Goal: Task Accomplishment & Management: Manage account settings

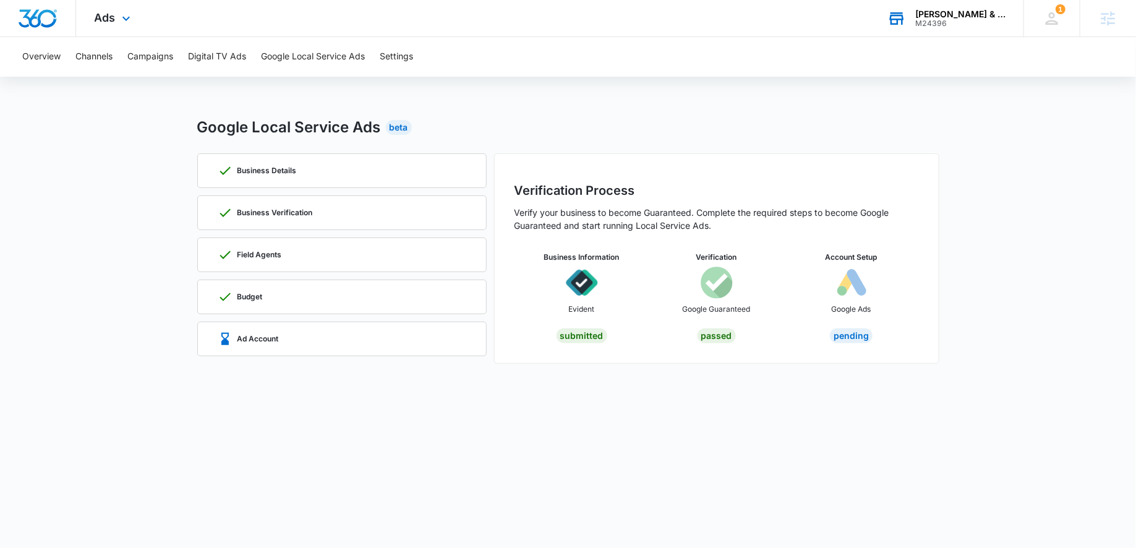
click at [984, 14] on div "[PERSON_NAME] & [PERSON_NAME], LLP" at bounding box center [960, 14] width 90 height 10
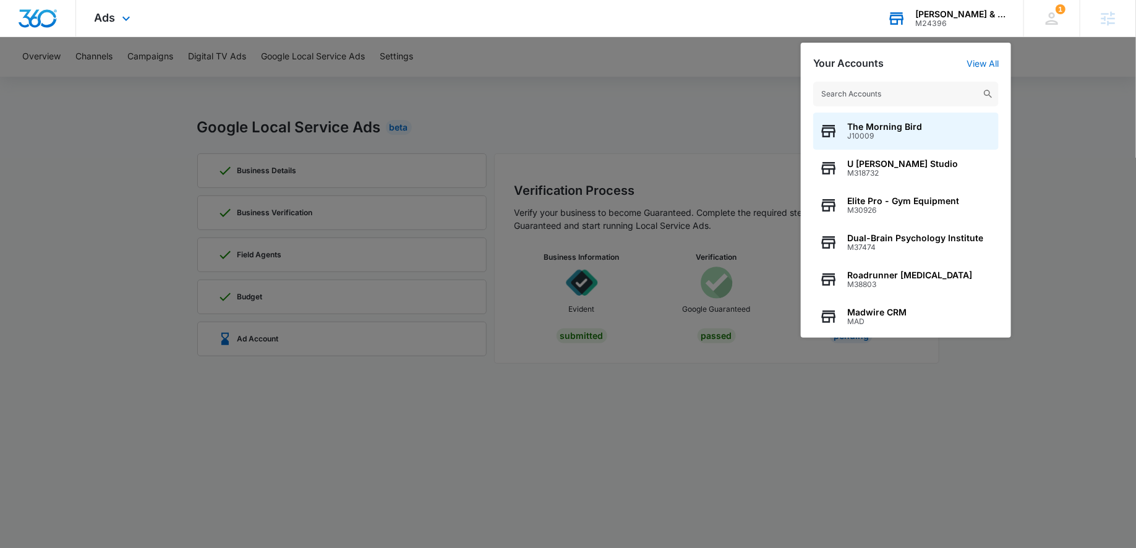
click at [903, 93] on input "text" at bounding box center [906, 94] width 186 height 25
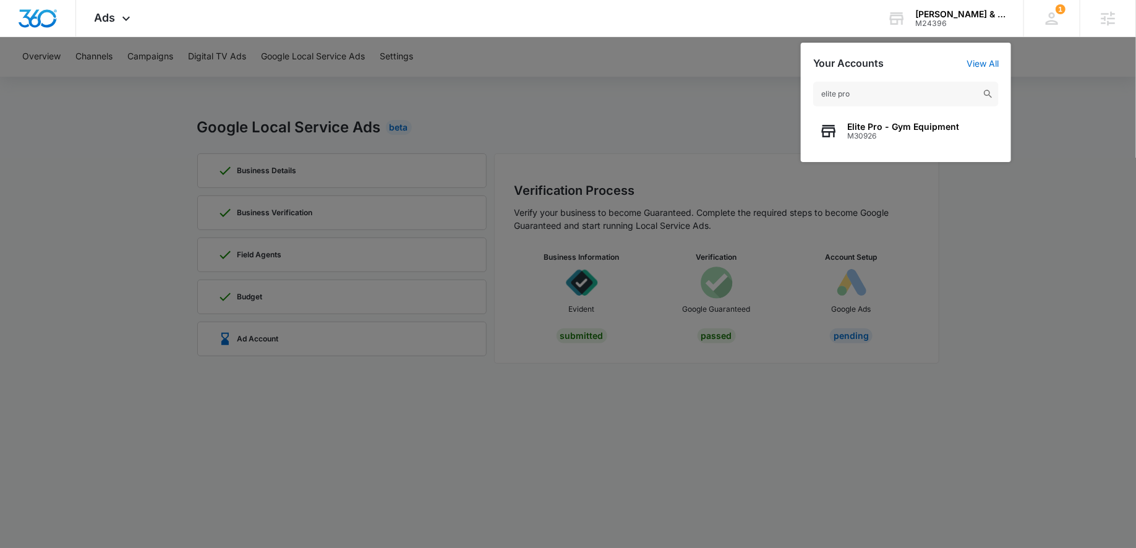
type input "elite pro"
click at [895, 139] on span "M30926" at bounding box center [903, 136] width 112 height 9
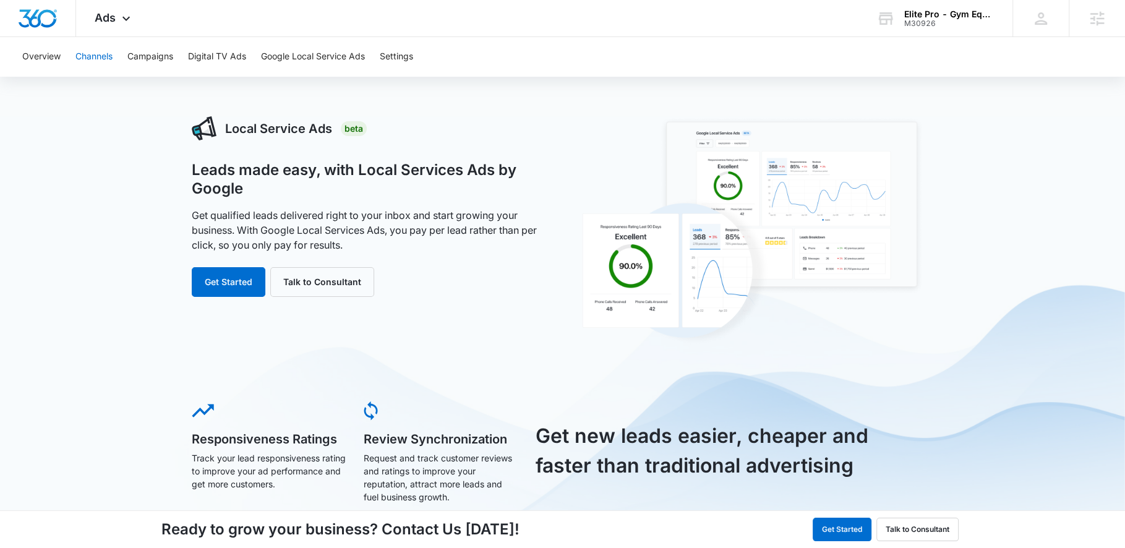
click at [83, 55] on button "Channels" at bounding box center [93, 57] width 37 height 40
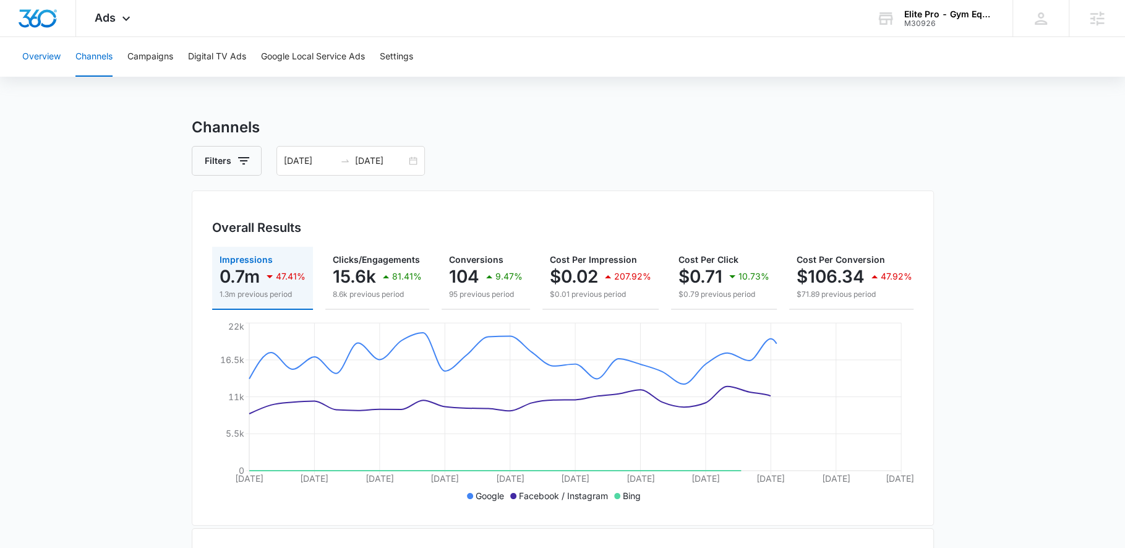
click at [42, 58] on button "Overview" at bounding box center [41, 57] width 38 height 40
click at [414, 166] on div "[DATE] [DATE]" at bounding box center [350, 161] width 148 height 30
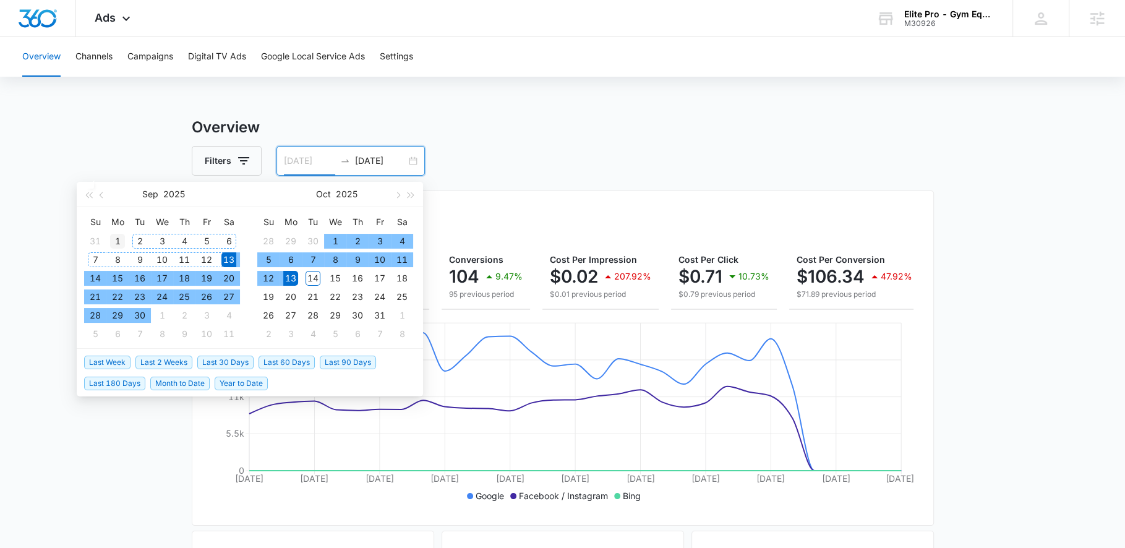
type input "[DATE]"
click at [122, 239] on div "1" at bounding box center [117, 241] width 15 height 15
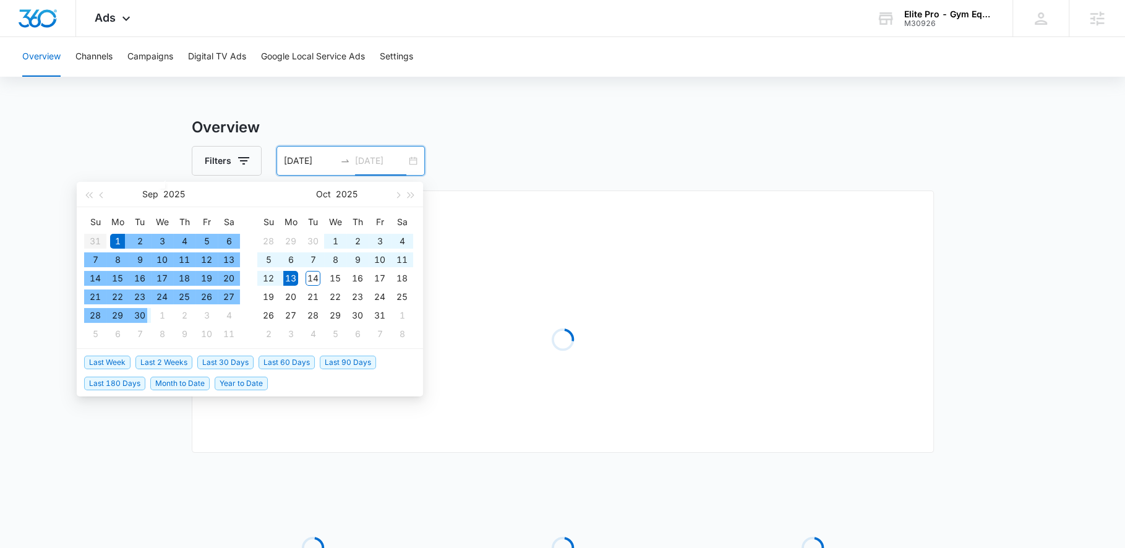
type input "[DATE]"
click at [145, 315] on div "30" at bounding box center [139, 315] width 15 height 15
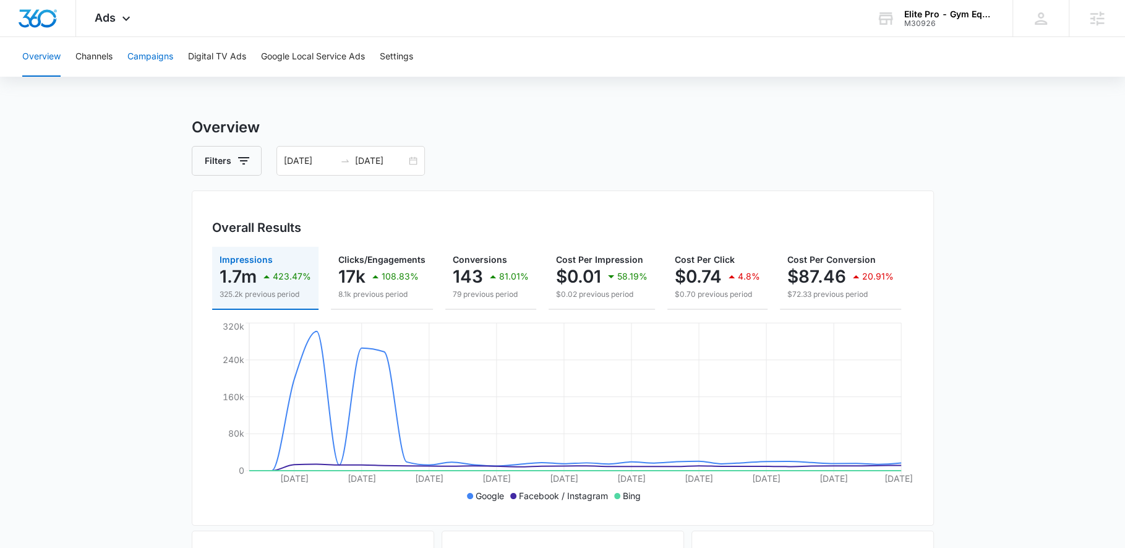
click at [153, 54] on button "Campaigns" at bounding box center [150, 57] width 46 height 40
click at [228, 168] on button "Filters" at bounding box center [227, 161] width 70 height 30
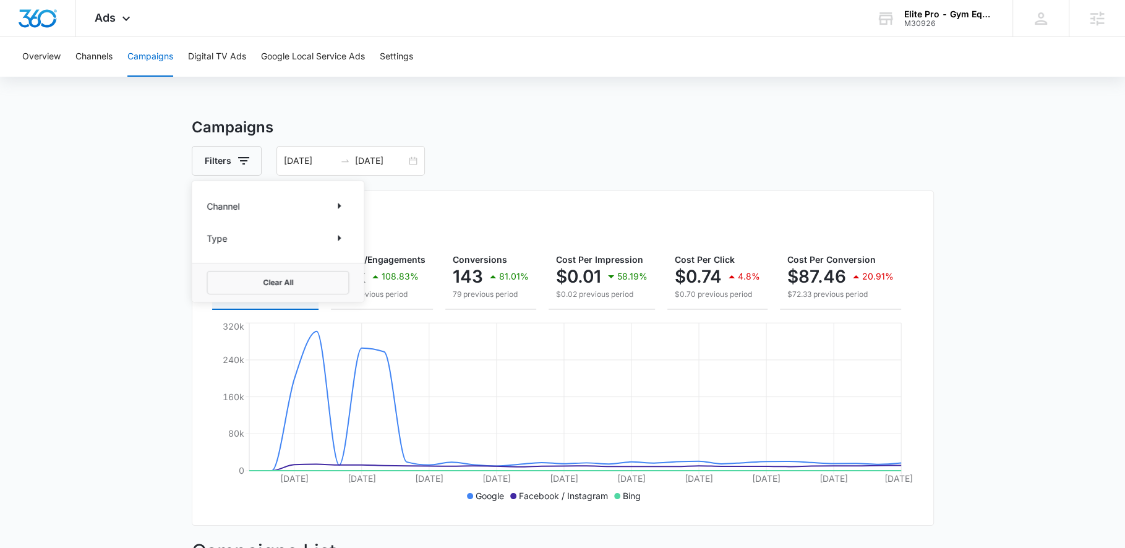
click at [249, 204] on div "Channel" at bounding box center [278, 206] width 142 height 20
click at [337, 207] on icon "Show Channel filters" at bounding box center [338, 206] width 15 height 15
click at [211, 244] on icon at bounding box center [213, 246] width 11 height 11
click at [207, 247] on input "Google" at bounding box center [207, 247] width 1 height 1
checkbox input "true"
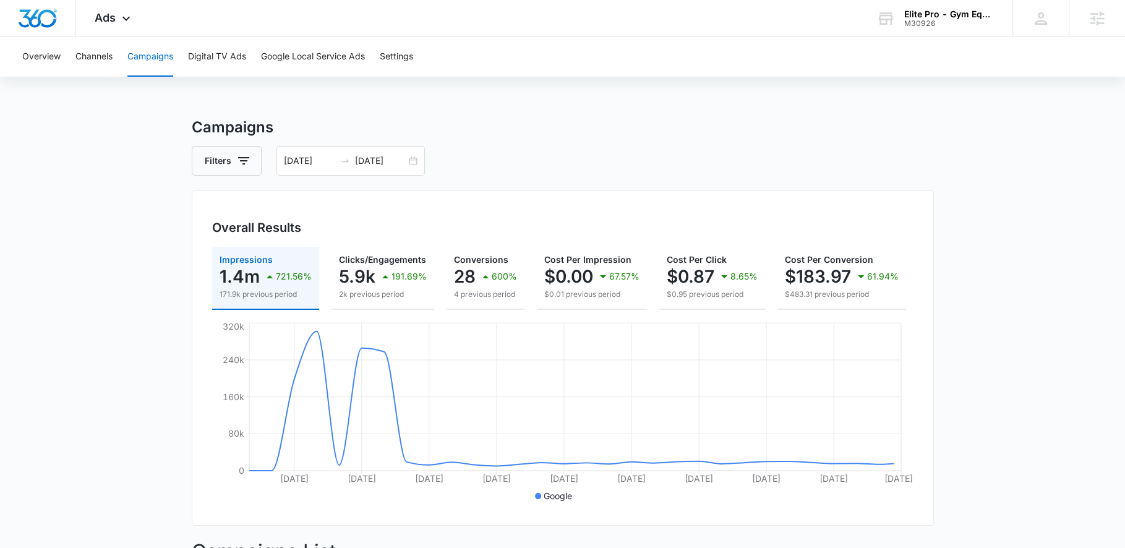
scroll to position [0, 149]
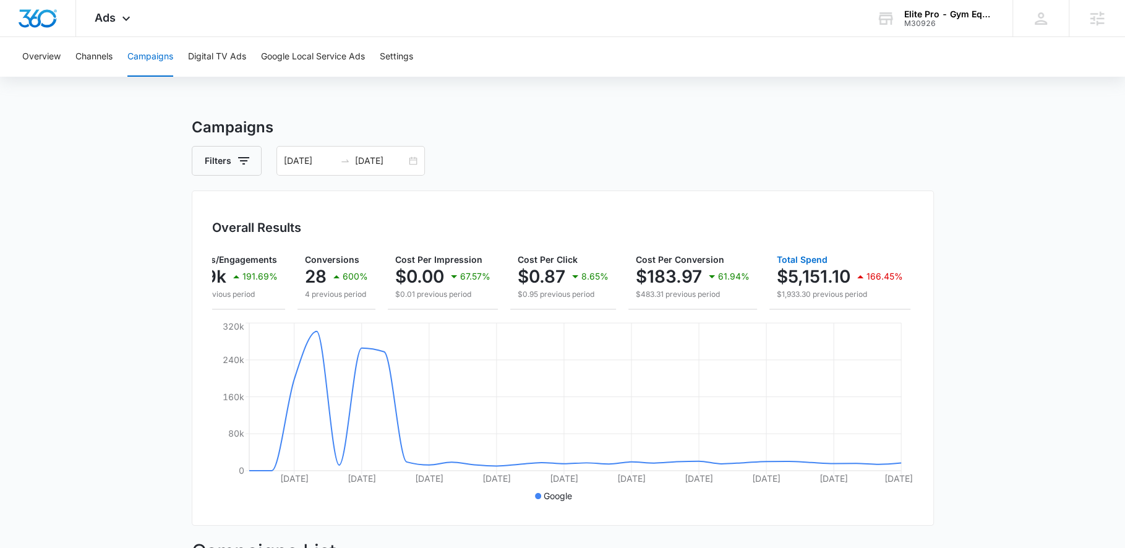
drag, startPoint x: 769, startPoint y: 275, endPoint x: 829, endPoint y: 281, distance: 60.3
click at [829, 281] on button "Total Spend $5,151.10 166.45% $1,933.30 previous period" at bounding box center [839, 278] width 141 height 63
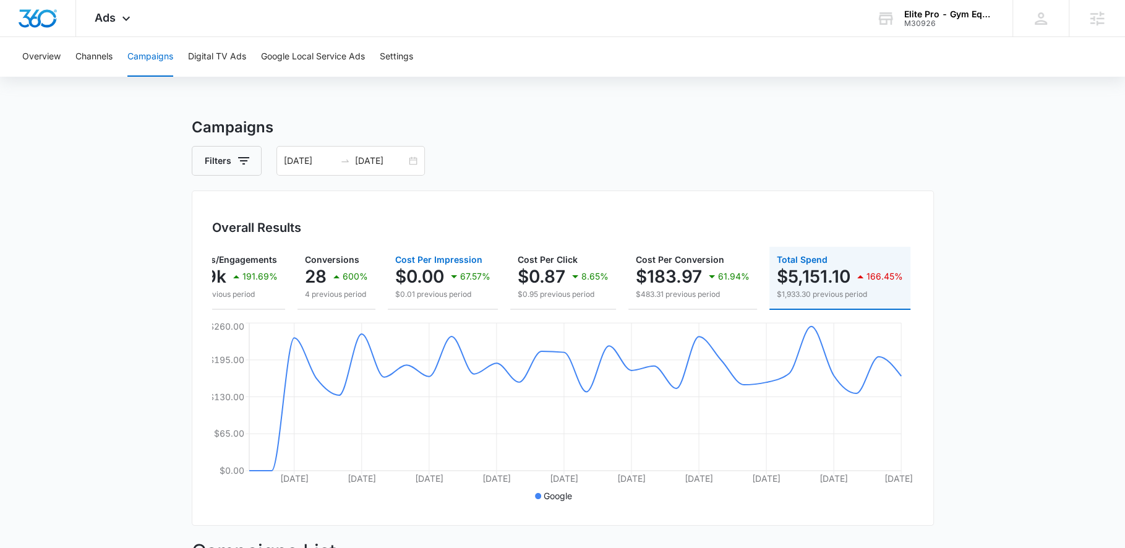
scroll to position [458, 0]
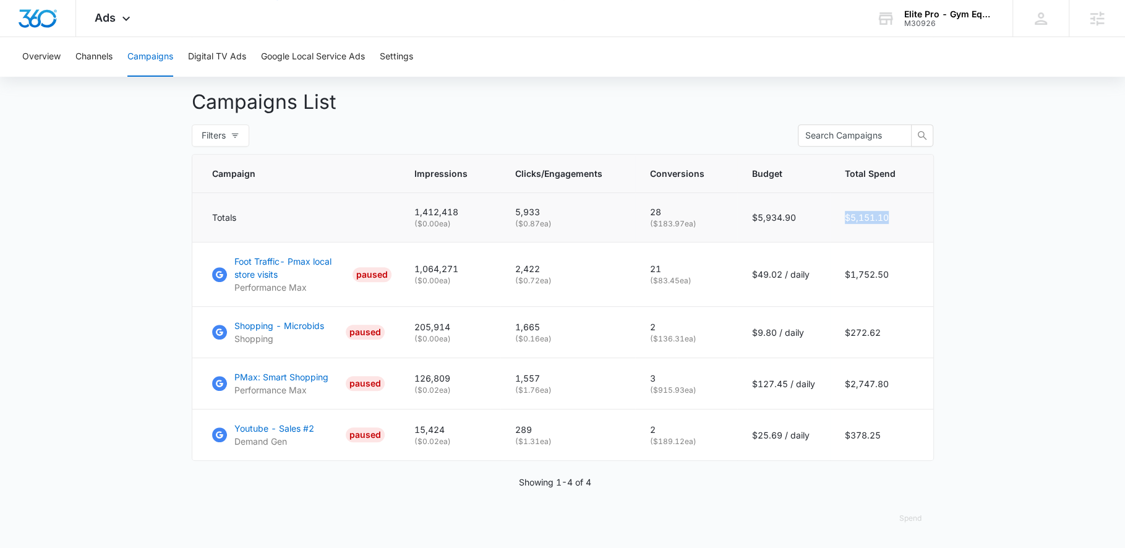
drag, startPoint x: 902, startPoint y: 216, endPoint x: 833, endPoint y: 218, distance: 69.3
click at [833, 218] on td "$5,151.10" at bounding box center [881, 217] width 103 height 49
copy td "$5,151.10"
drag, startPoint x: 655, startPoint y: 393, endPoint x: 695, endPoint y: 394, distance: 40.2
click at [695, 394] on p "( $915.93 ea)" at bounding box center [686, 390] width 72 height 11
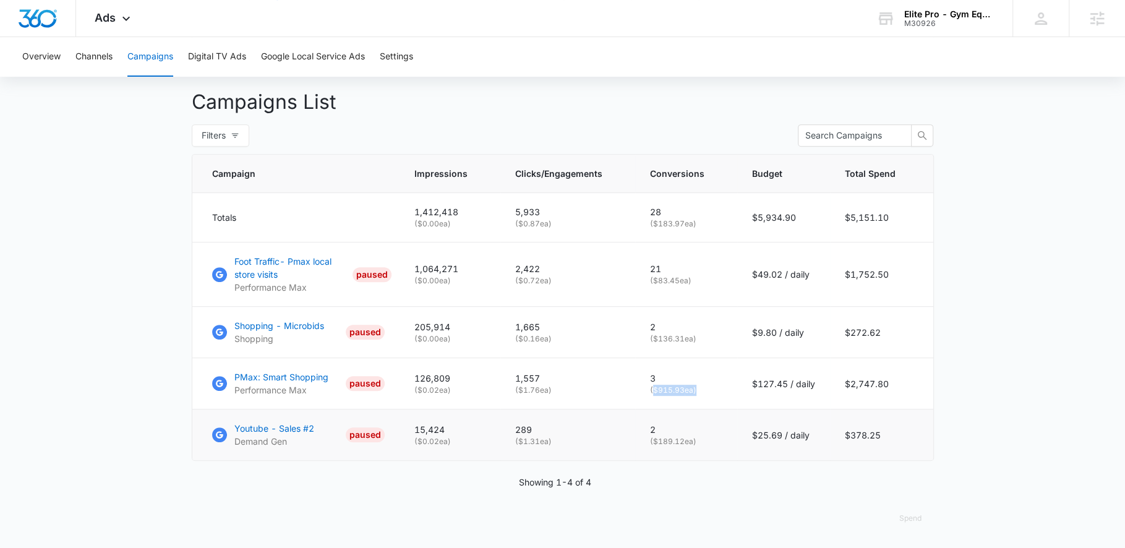
copy p "$915.93 ea"
drag, startPoint x: 685, startPoint y: 341, endPoint x: 657, endPoint y: 342, distance: 27.9
click at [657, 342] on p "( $136.31 ea)" at bounding box center [686, 338] width 72 height 11
copy p "$136.31"
drag, startPoint x: 658, startPoint y: 442, endPoint x: 686, endPoint y: 443, distance: 27.9
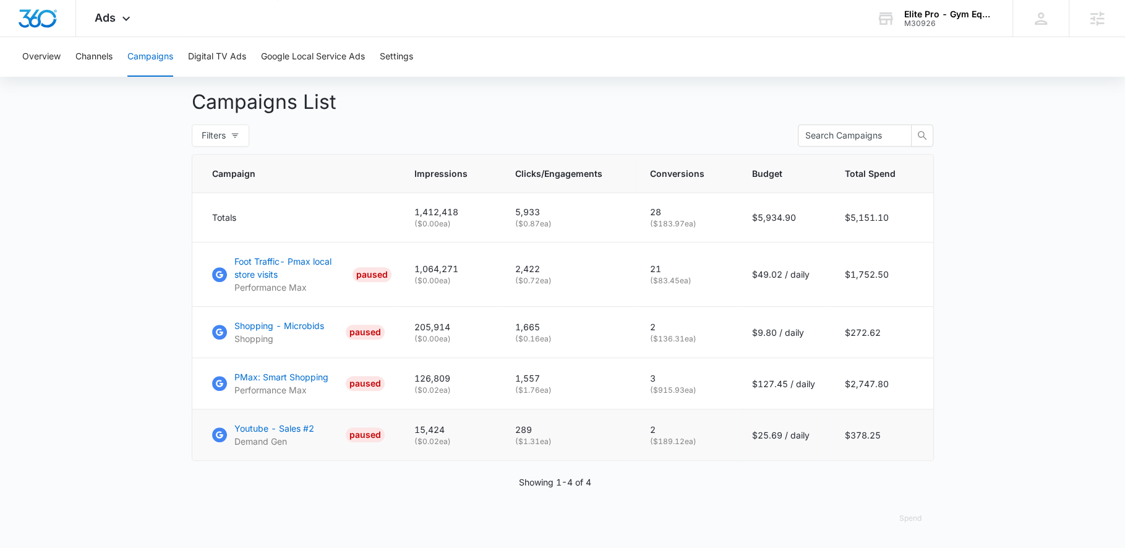
click at [686, 443] on p "( $189.12 ea)" at bounding box center [686, 441] width 72 height 11
drag, startPoint x: 686, startPoint y: 443, endPoint x: 656, endPoint y: 443, distance: 30.3
click at [656, 443] on p "( $189.12 ea)" at bounding box center [686, 441] width 72 height 11
copy p "$189.12"
click at [683, 284] on p "( $83.45 ea)" at bounding box center [686, 280] width 72 height 11
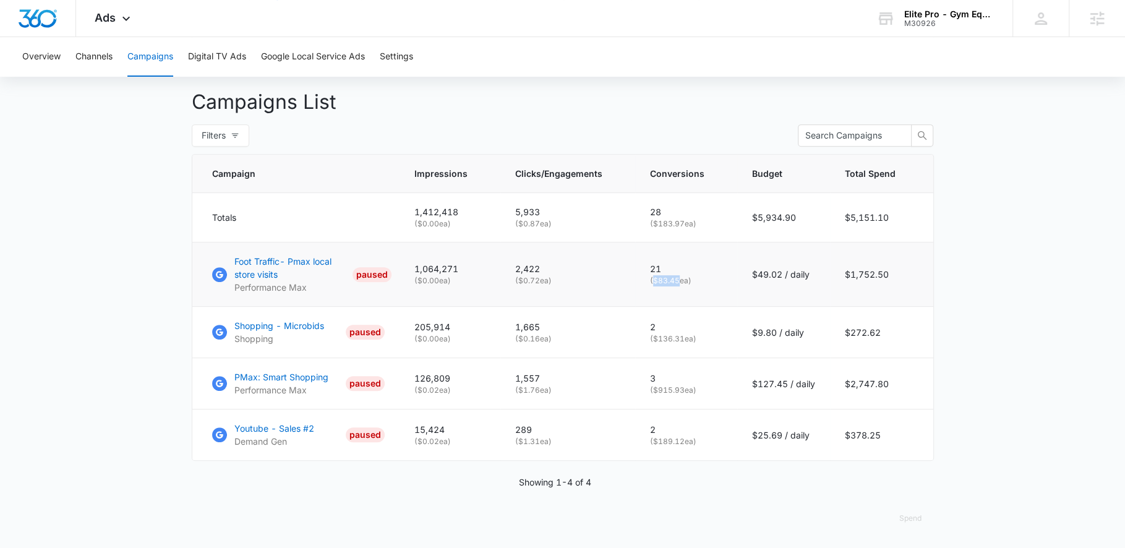
drag, startPoint x: 680, startPoint y: 283, endPoint x: 655, endPoint y: 283, distance: 25.4
click at [655, 283] on p "( $83.45 ea)" at bounding box center [686, 280] width 72 height 11
copy p "$83.45"
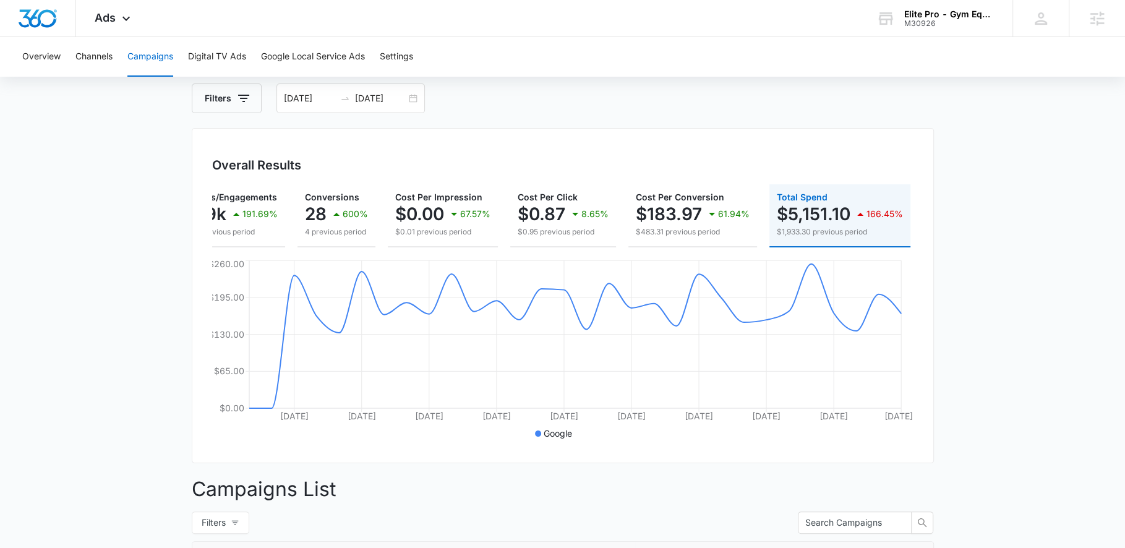
scroll to position [0, 0]
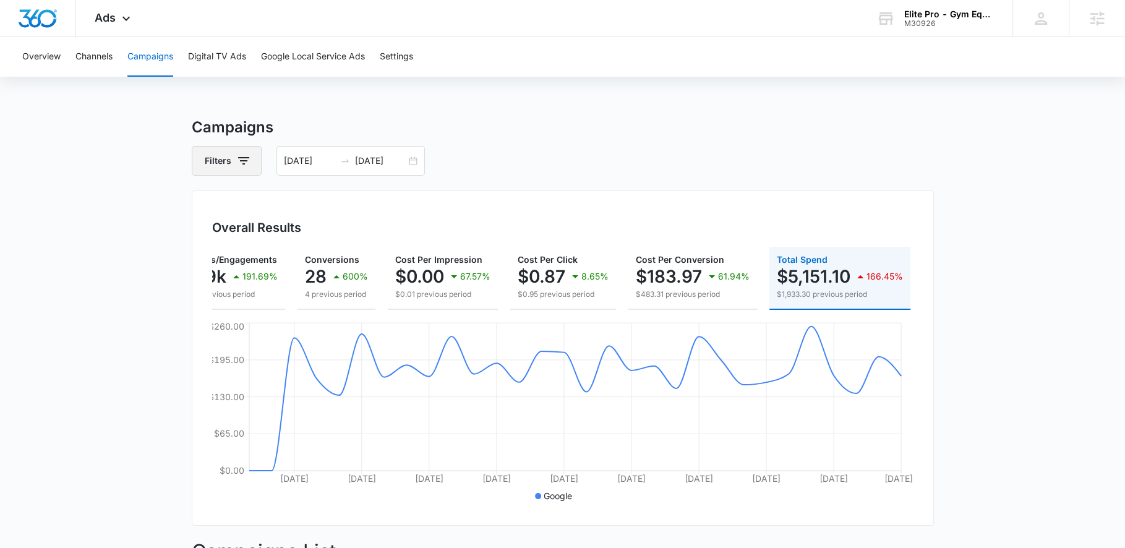
click at [238, 157] on icon "button" at bounding box center [243, 160] width 11 height 7
click at [335, 205] on icon "Show Channel filters" at bounding box center [338, 206] width 15 height 15
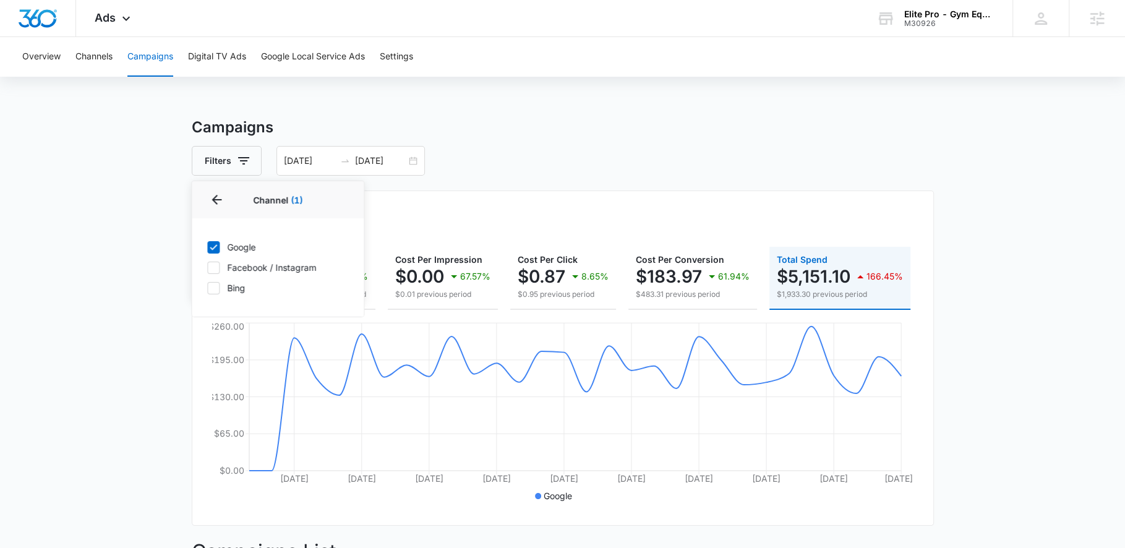
click at [211, 265] on icon at bounding box center [213, 267] width 11 height 11
click at [207, 267] on input "Facebook / Instagram" at bounding box center [207, 267] width 1 height 1
checkbox input "true"
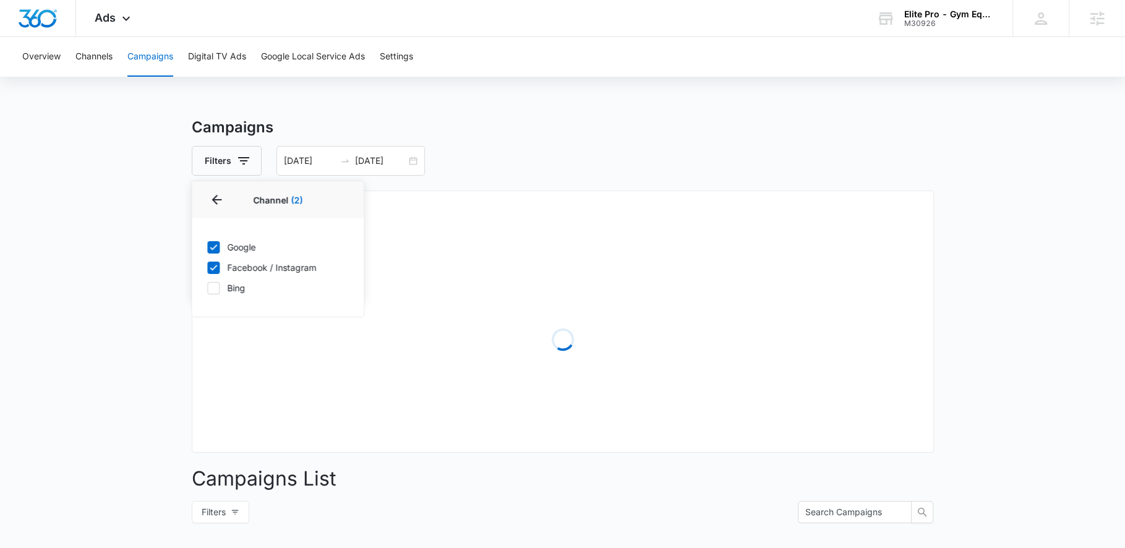
click at [210, 250] on icon at bounding box center [213, 246] width 11 height 11
click at [207, 247] on input "Google" at bounding box center [207, 247] width 1 height 1
checkbox input "false"
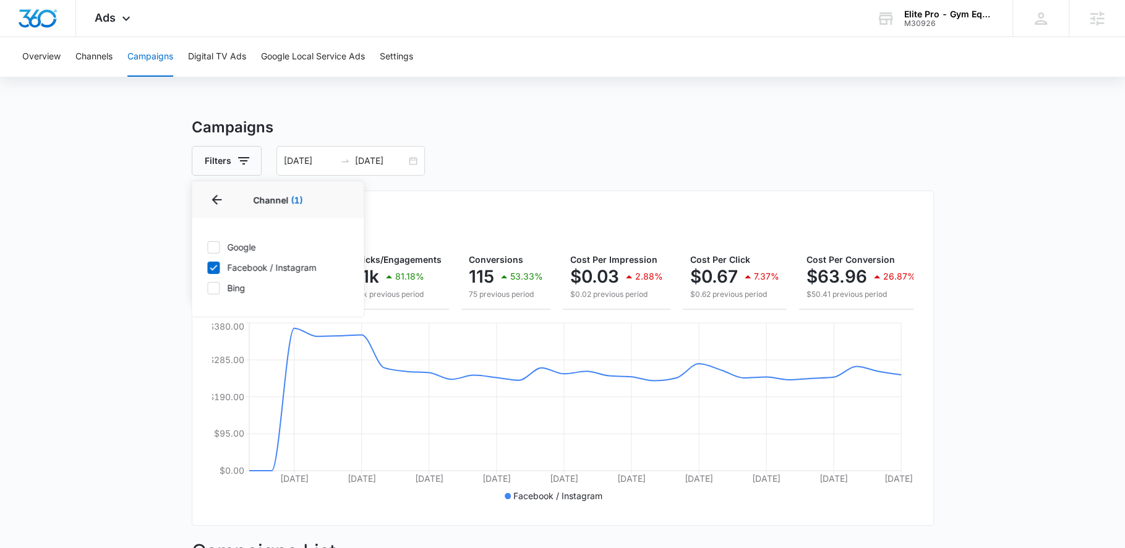
click at [560, 153] on div "Filters Channel 1 Channel (1) Google Facebook / Instagram Bing Type Clear All […" at bounding box center [563, 161] width 742 height 30
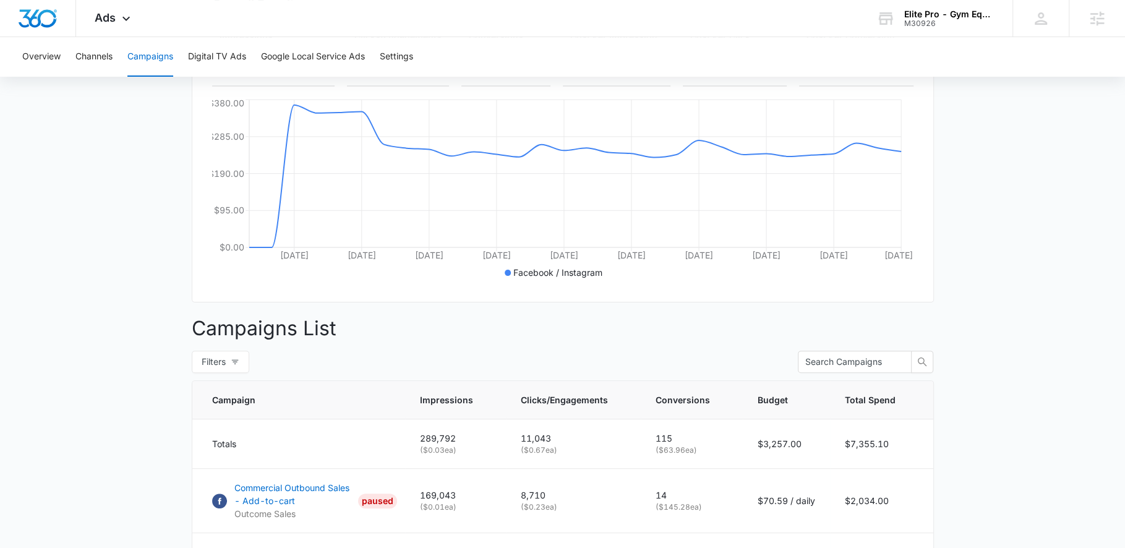
scroll to position [505, 0]
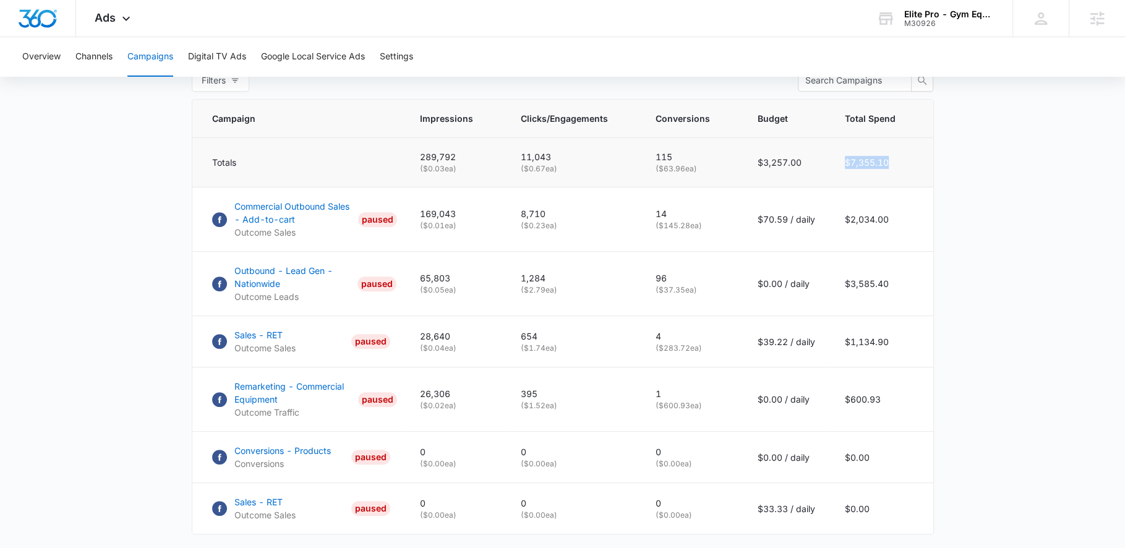
drag, startPoint x: 840, startPoint y: 173, endPoint x: 893, endPoint y: 174, distance: 53.2
click at [893, 174] on td "$7,355.10" at bounding box center [881, 162] width 103 height 49
copy td "$7,355.10"
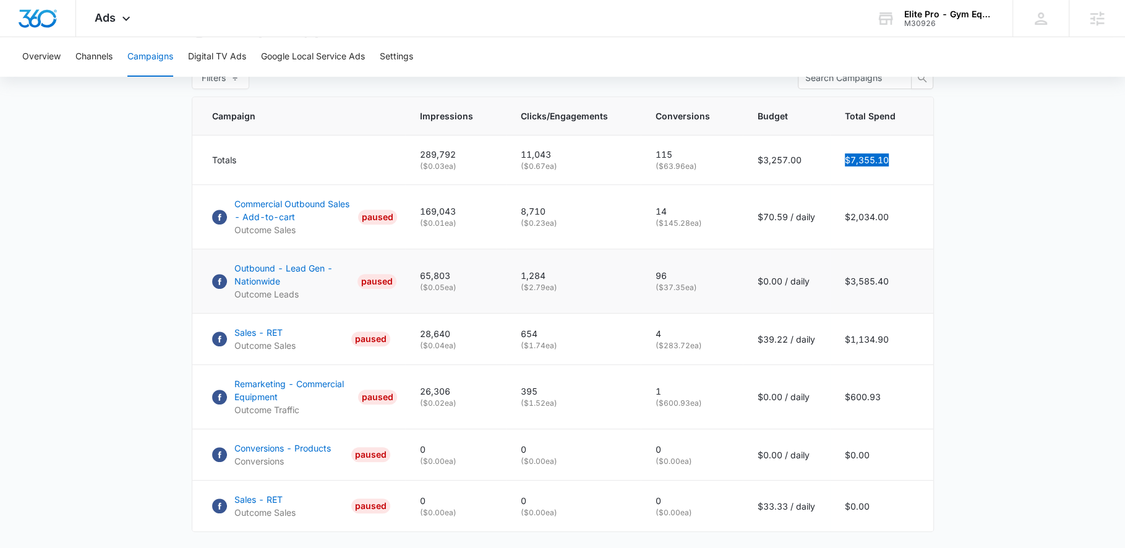
scroll to position [511, 0]
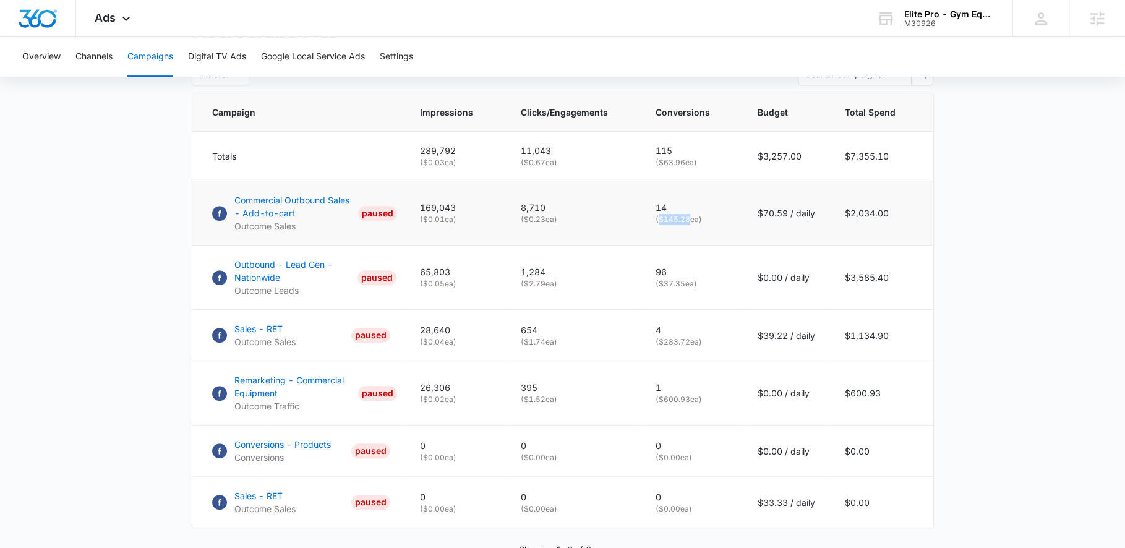
drag, startPoint x: 660, startPoint y: 230, endPoint x: 692, endPoint y: 232, distance: 31.6
click at [692, 225] on p "( $145.28 ea)" at bounding box center [691, 219] width 72 height 11
copy p "$145.28"
drag, startPoint x: 660, startPoint y: 295, endPoint x: 688, endPoint y: 296, distance: 27.9
click at [688, 289] on p "( $37.35 ea)" at bounding box center [691, 283] width 72 height 11
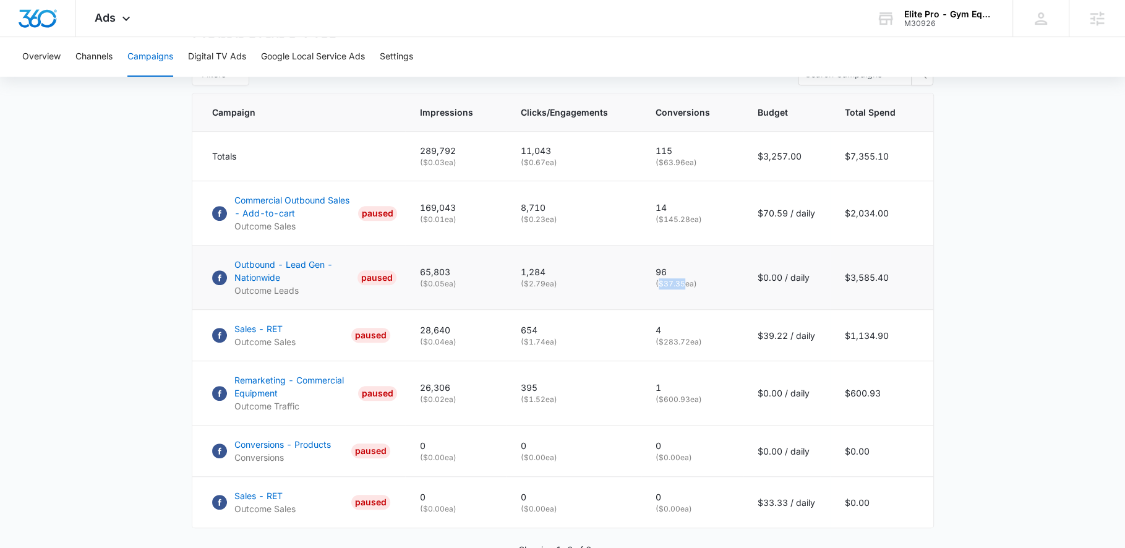
copy p "$37.35"
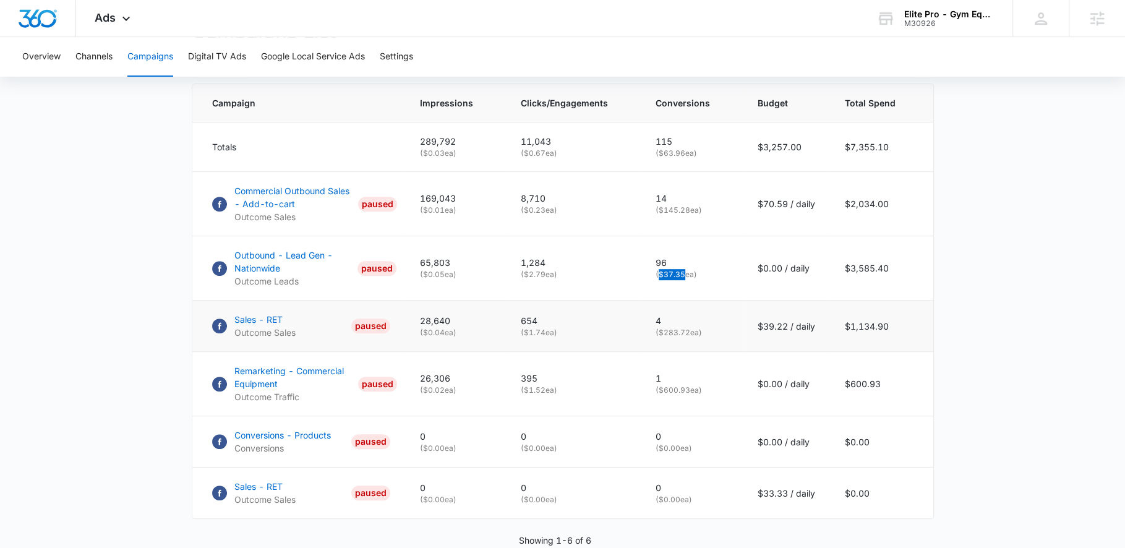
scroll to position [521, 0]
drag, startPoint x: 662, startPoint y: 339, endPoint x: 691, endPoint y: 343, distance: 29.2
click at [691, 337] on p "( $283.72 ea)" at bounding box center [691, 331] width 72 height 11
copy p "$283.72"
drag, startPoint x: 660, startPoint y: 396, endPoint x: 694, endPoint y: 397, distance: 33.4
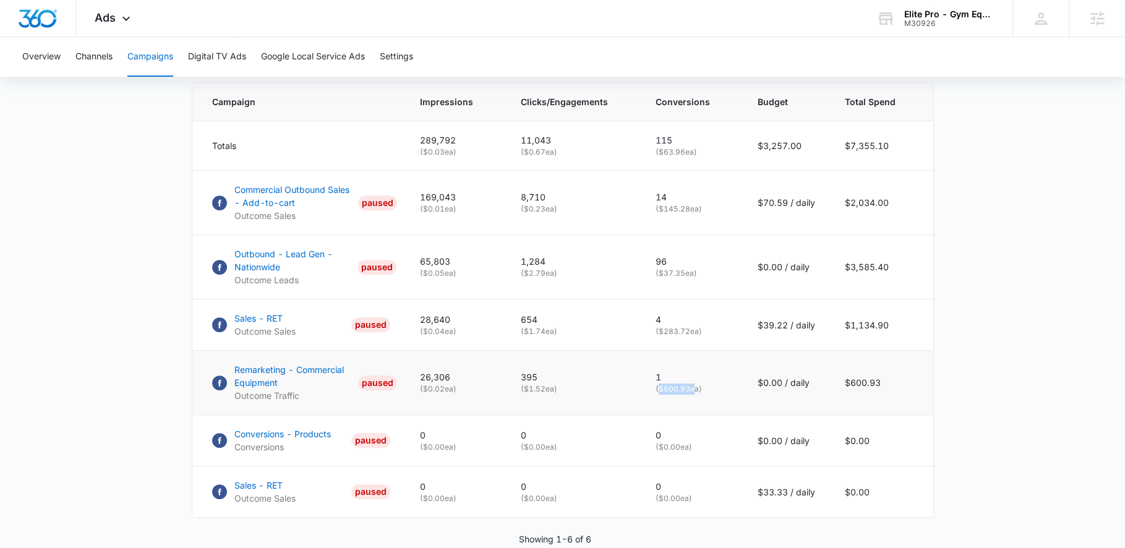
click at [694, 395] on p "( $600.93 ea)" at bounding box center [691, 388] width 72 height 11
copy p "$600.93"
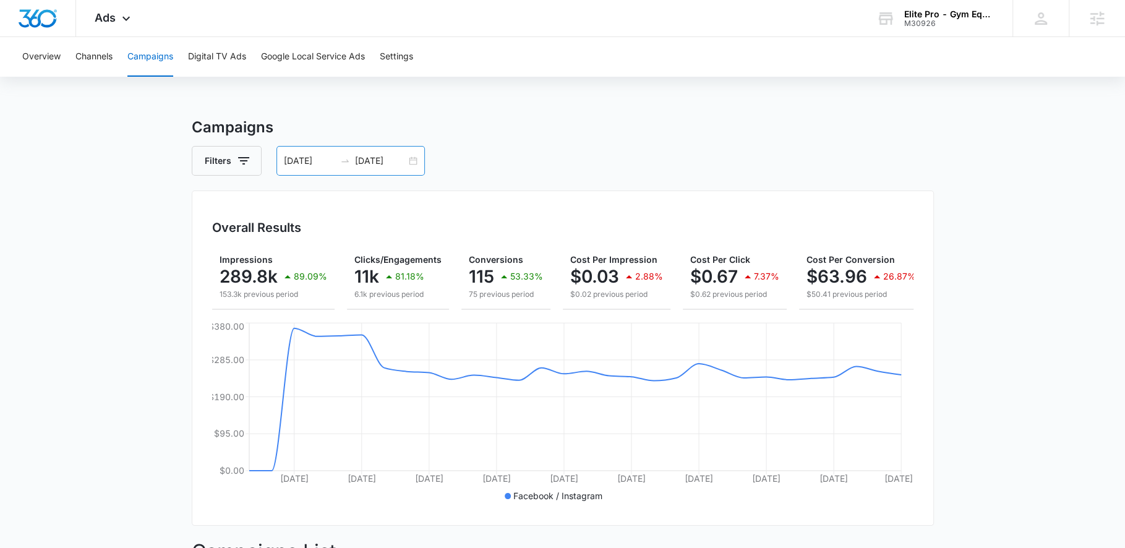
click at [415, 163] on div "[DATE] [DATE]" at bounding box center [350, 161] width 148 height 30
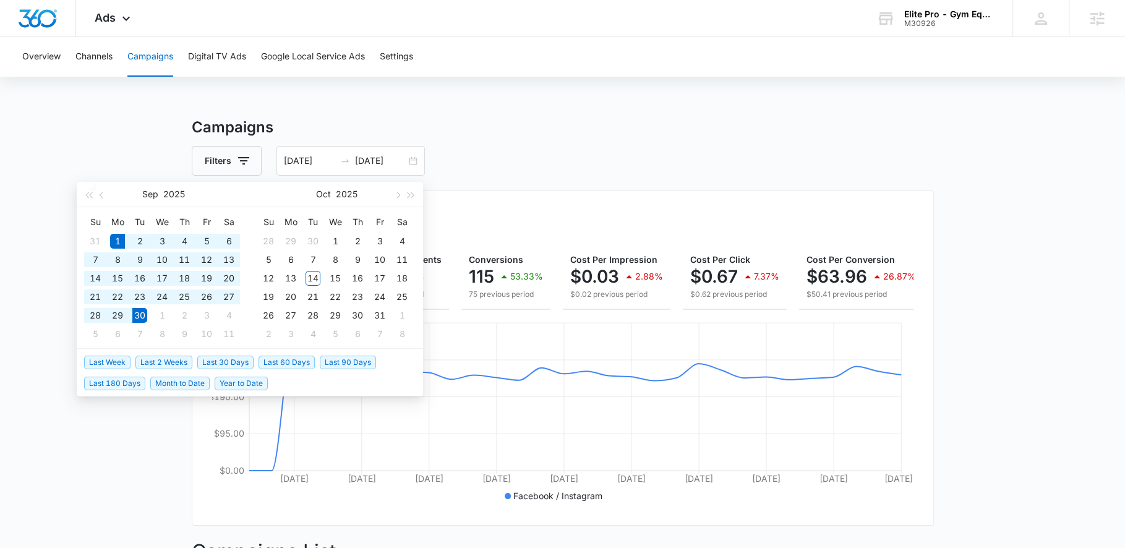
click at [519, 125] on h3 "Campaigns" at bounding box center [563, 127] width 742 height 22
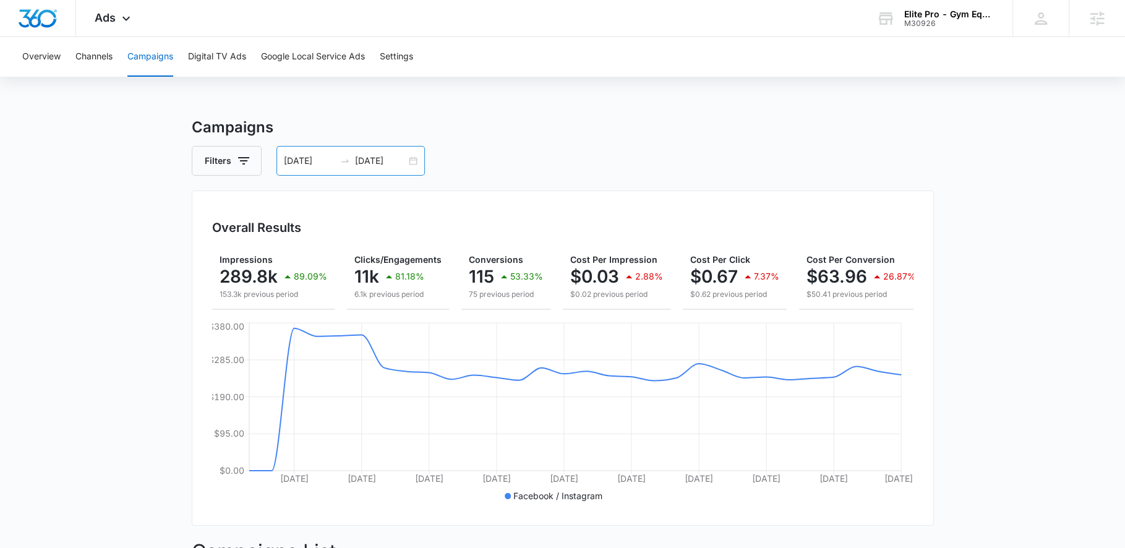
click at [318, 162] on input "[DATE]" at bounding box center [309, 161] width 51 height 14
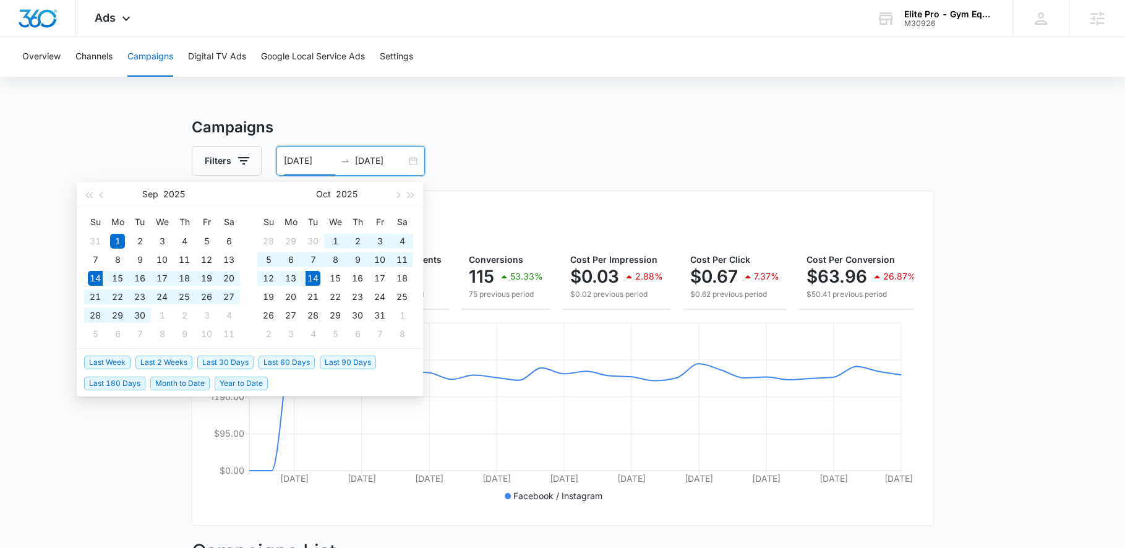
click at [213, 364] on span "Last 30 Days" at bounding box center [225, 363] width 56 height 14
type input "[DATE]"
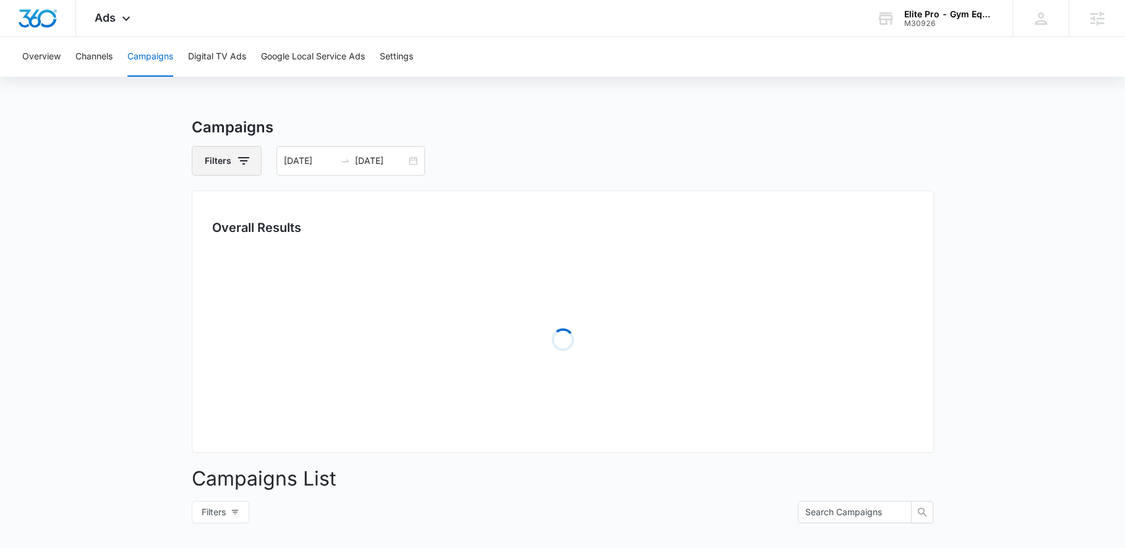
click at [231, 153] on button "Filters" at bounding box center [227, 161] width 70 height 30
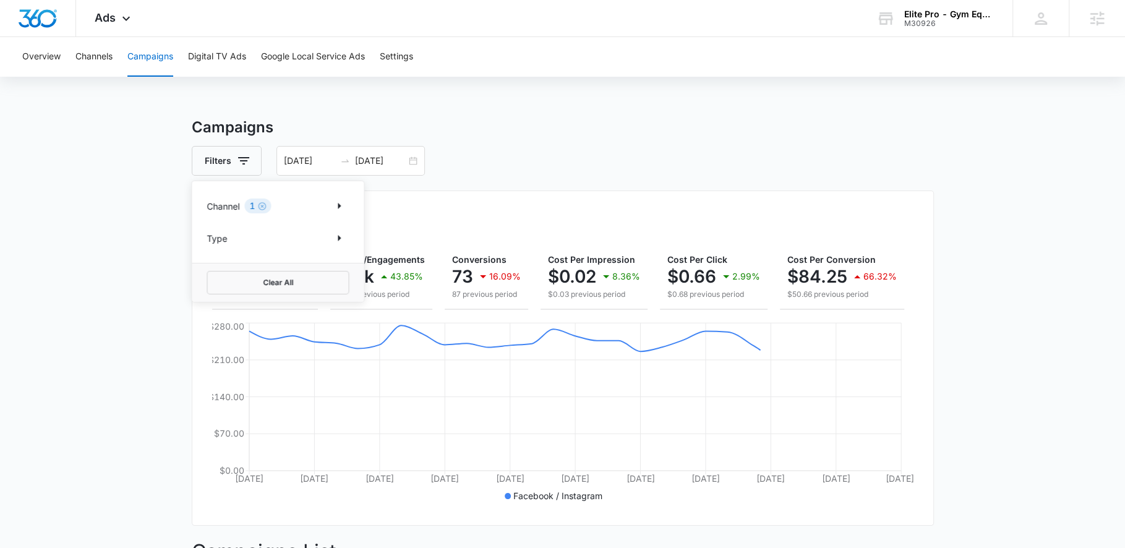
click at [268, 205] on div "1" at bounding box center [257, 206] width 27 height 15
click at [340, 210] on icon "Show Channel filters" at bounding box center [338, 206] width 15 height 15
click at [219, 241] on label "Google" at bounding box center [278, 247] width 142 height 13
click at [207, 247] on input "Google" at bounding box center [207, 247] width 1 height 1
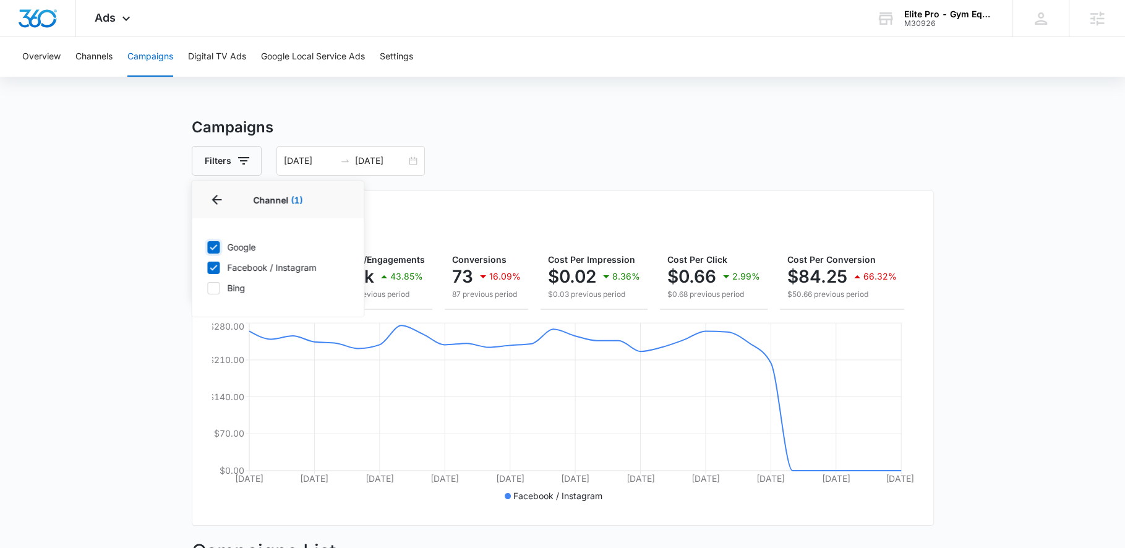
checkbox input "true"
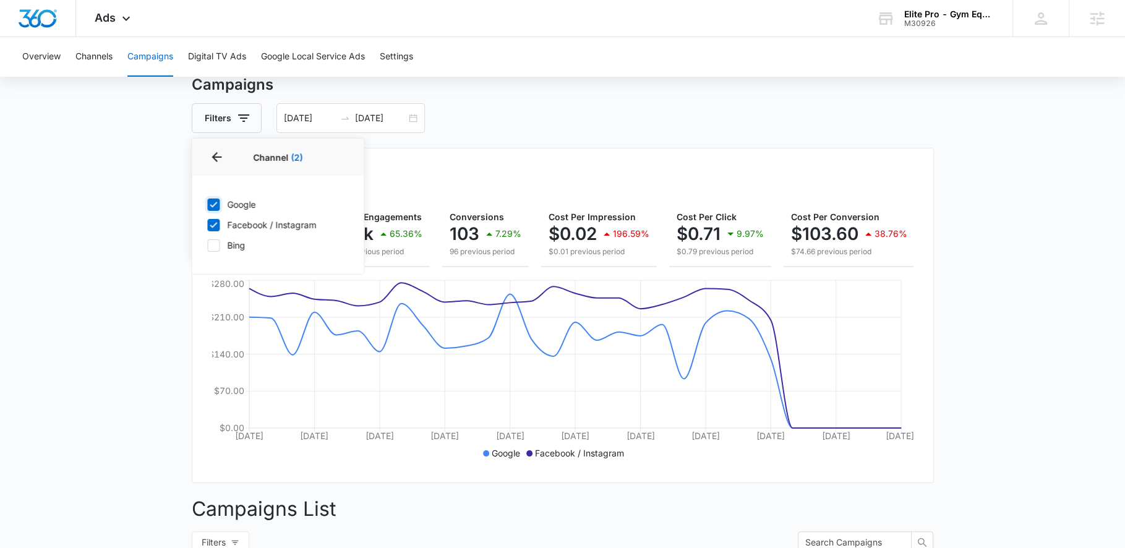
scroll to position [78, 0]
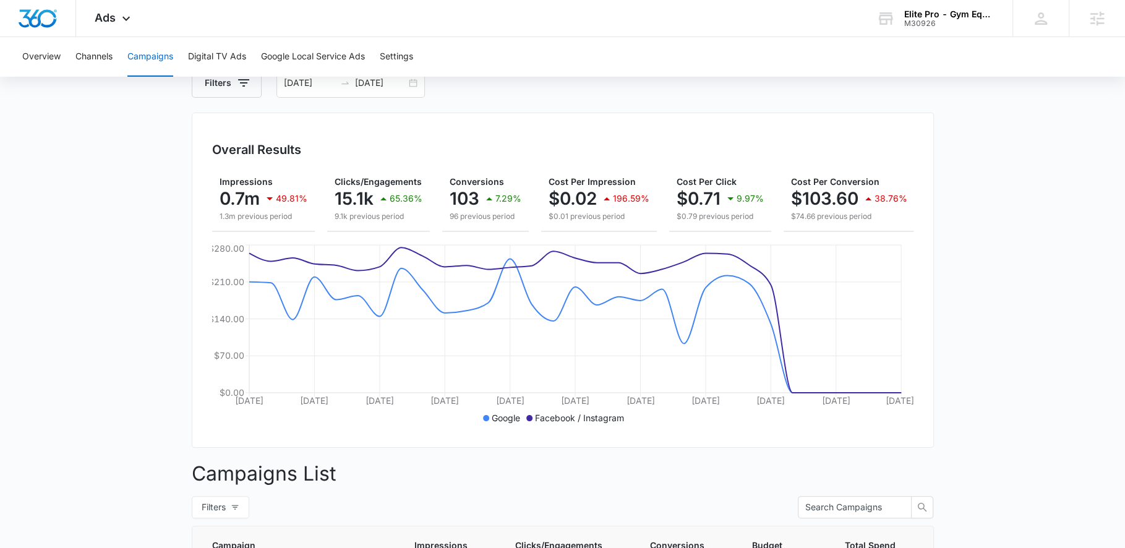
click at [922, 40] on div "Overview Channels Campaigns Digital TV Ads Google Local Service Ads Settings" at bounding box center [562, 57] width 1095 height 40
click at [921, 28] on div "Elite Pro - Gym Equipment M30926 Your Accounts View All" at bounding box center [935, 18] width 155 height 36
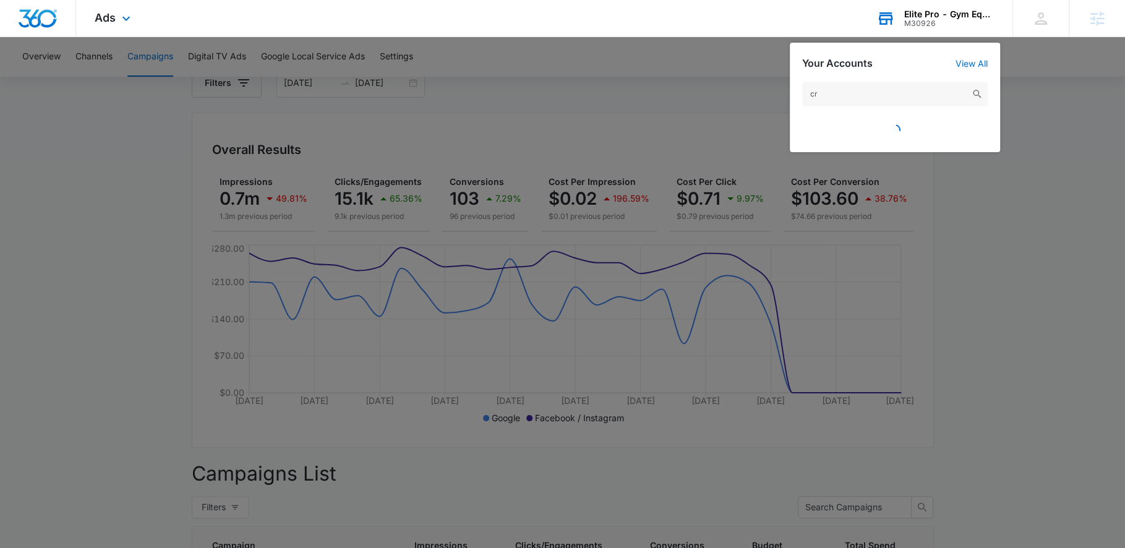
type input "c"
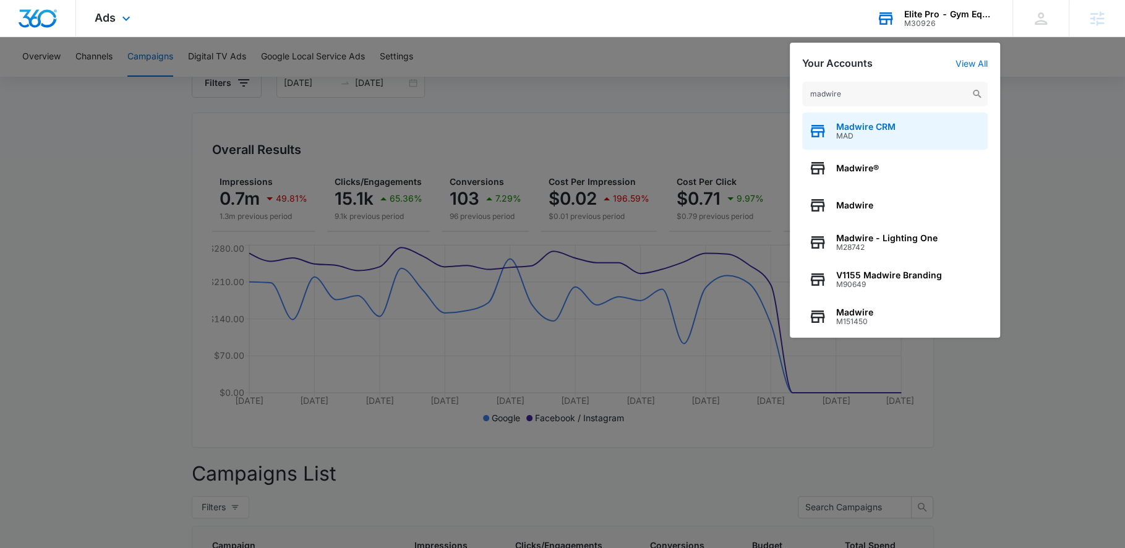
type input "madwire"
click at [862, 137] on span "MAD" at bounding box center [865, 136] width 59 height 9
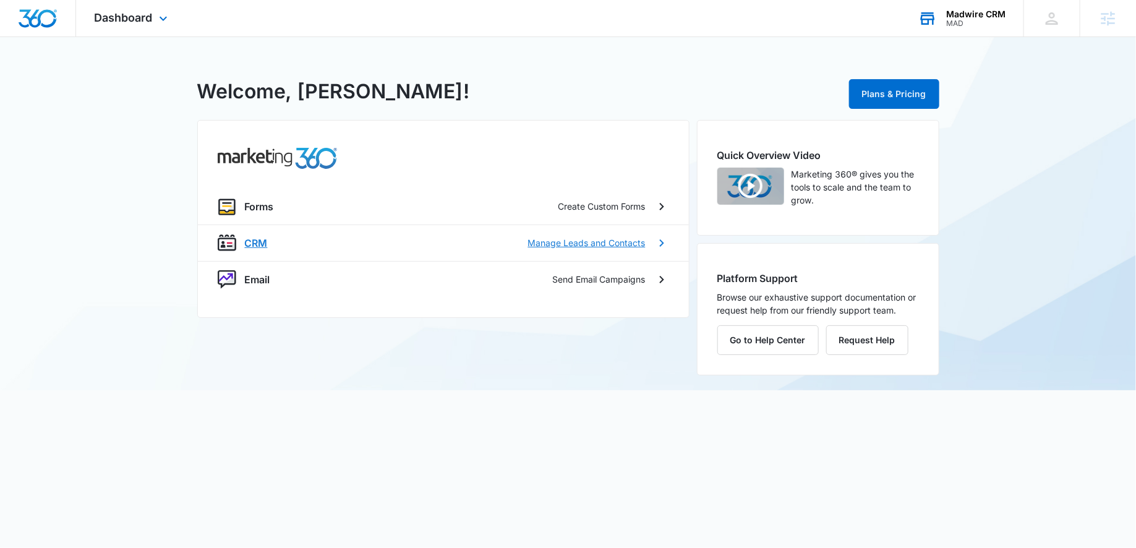
click at [263, 244] on p "CRM" at bounding box center [256, 243] width 23 height 15
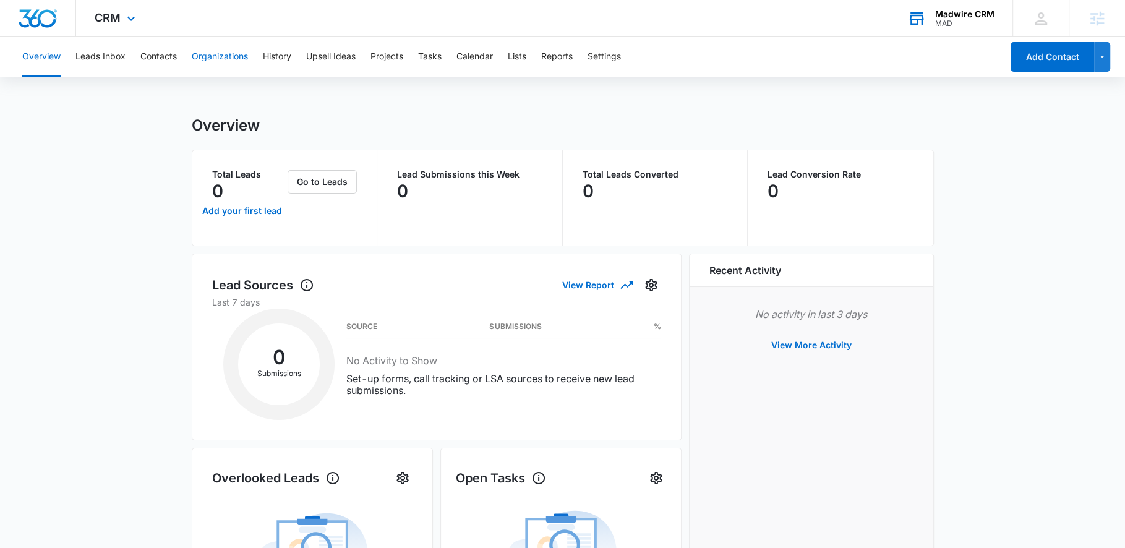
click at [195, 57] on button "Organizations" at bounding box center [220, 57] width 56 height 40
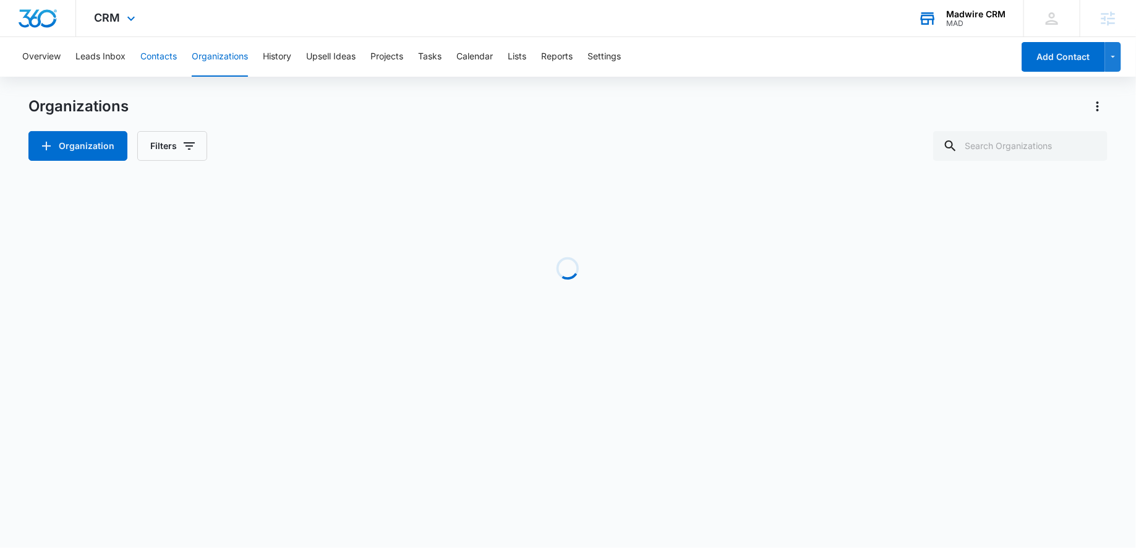
click at [158, 58] on button "Contacts" at bounding box center [158, 57] width 36 height 40
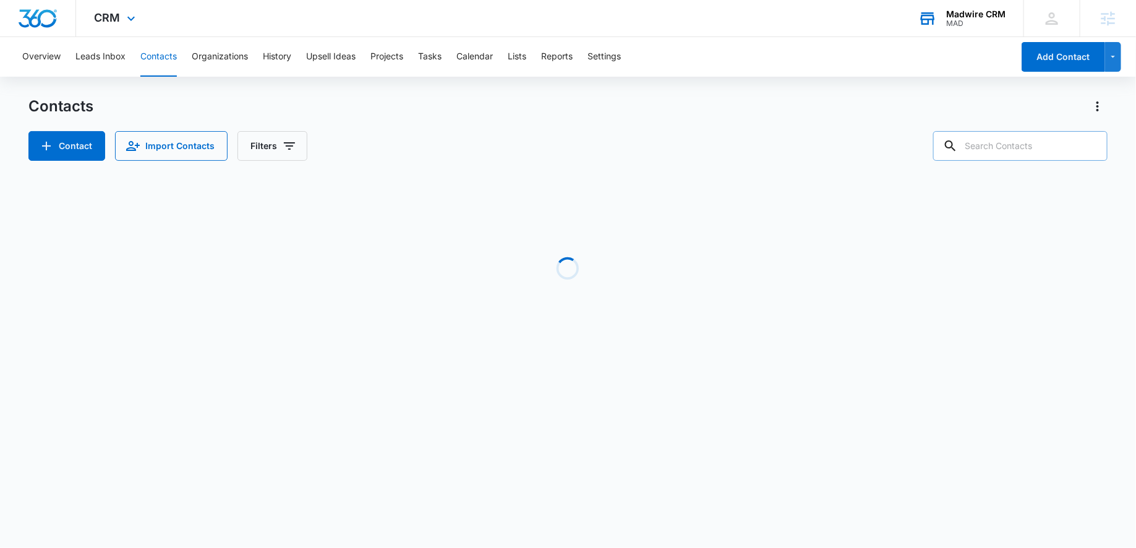
click at [1014, 147] on input "text" at bounding box center [1020, 146] width 174 height 30
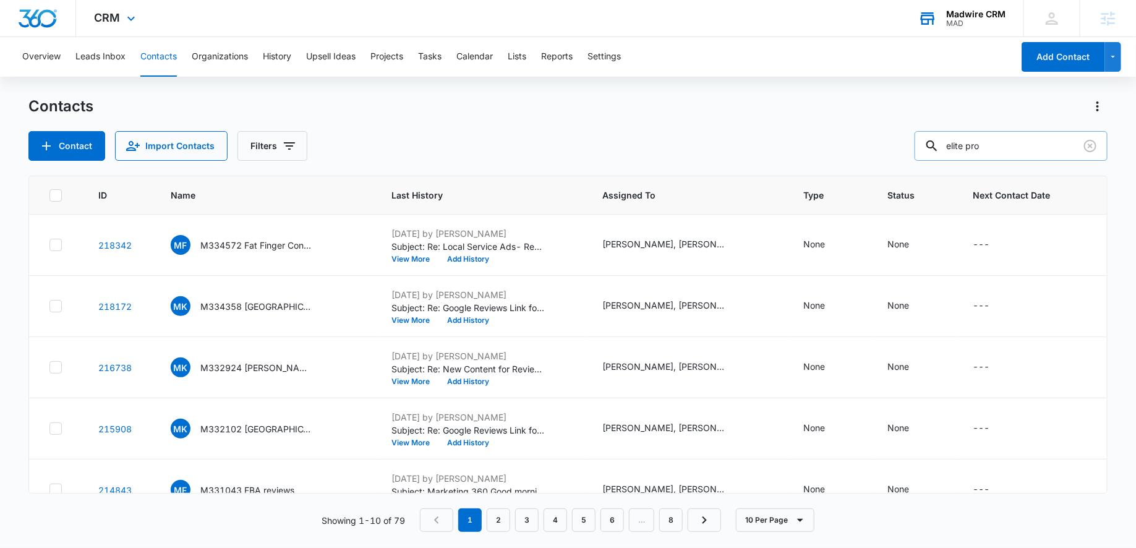
type input "elite pro"
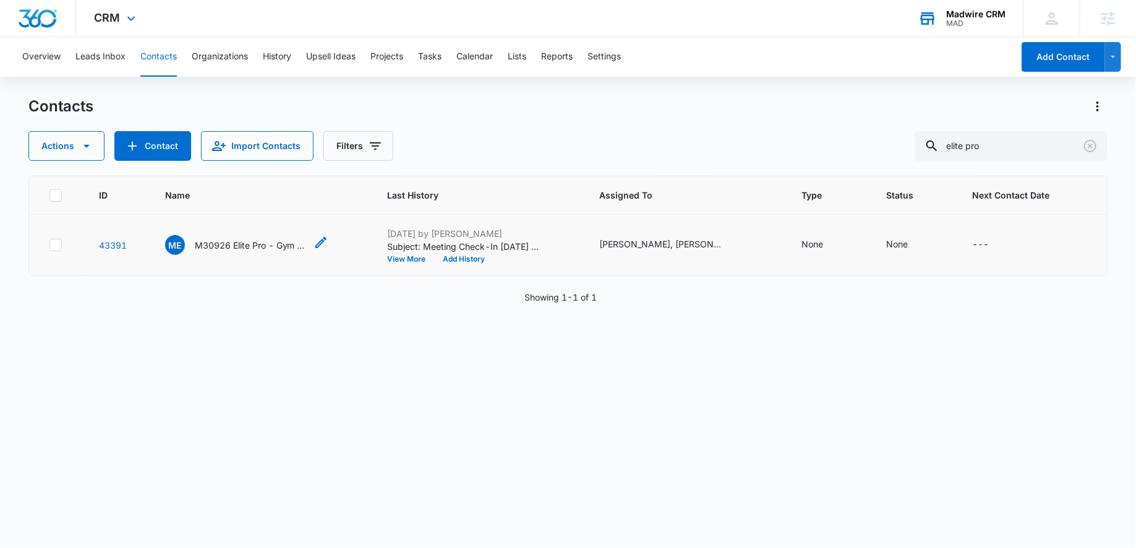
click at [228, 239] on p "M30926 Elite Pro - Gym Equipment" at bounding box center [250, 245] width 111 height 13
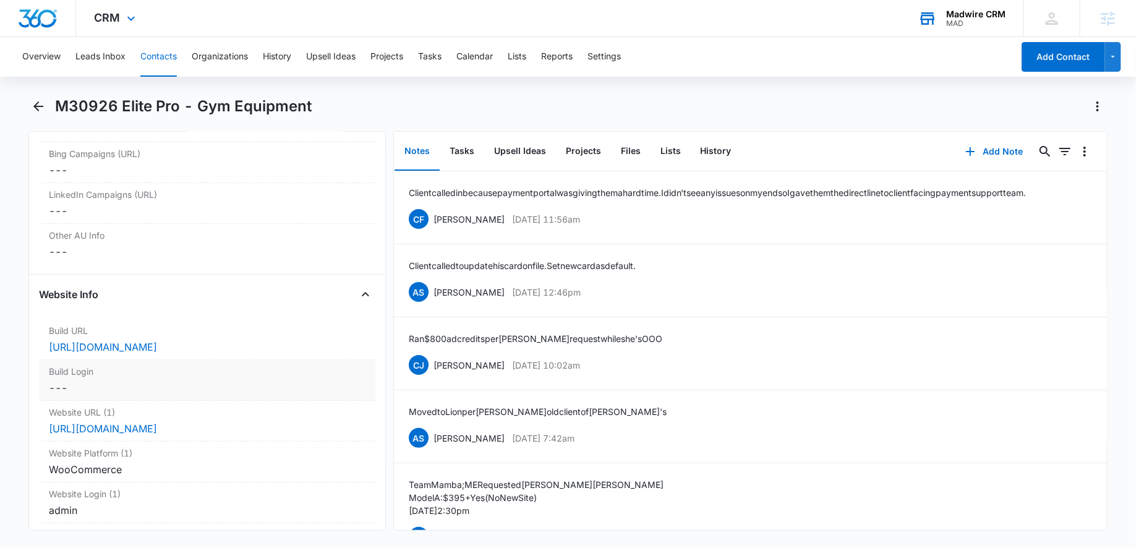
scroll to position [4643, 0]
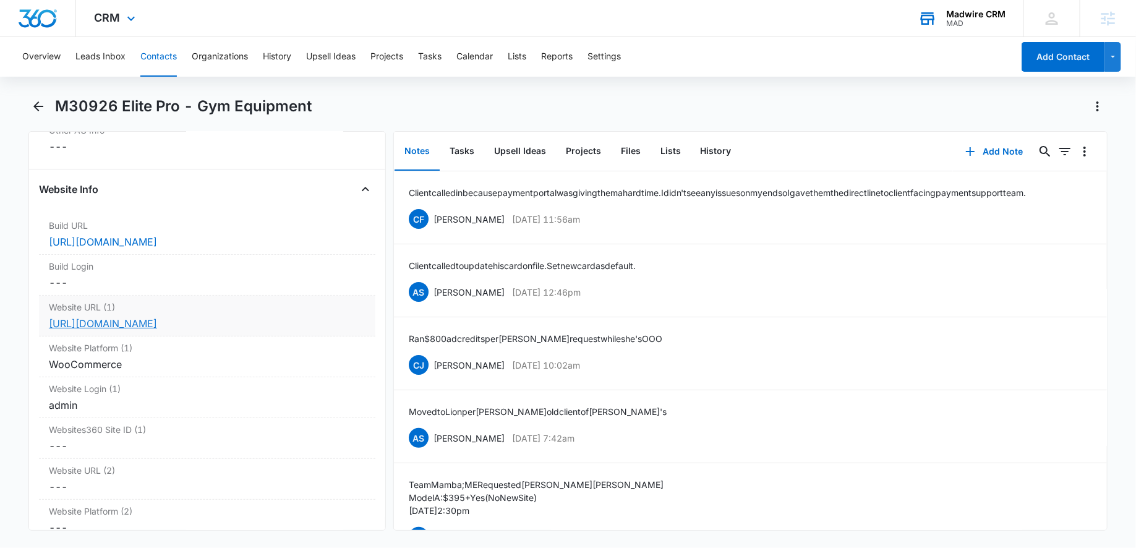
click at [151, 317] on link "[URL][DOMAIN_NAME]" at bounding box center [103, 323] width 108 height 12
click at [84, 398] on div "admin" at bounding box center [207, 405] width 317 height 15
click at [330, 463] on icon "Show" at bounding box center [337, 470] width 15 height 15
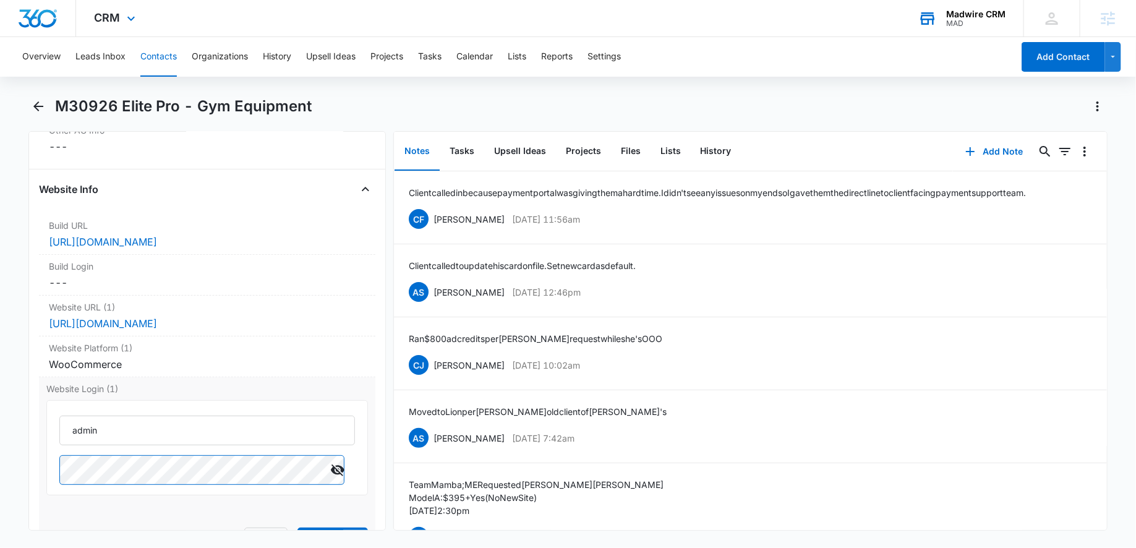
click at [43, 432] on div "Website Login (1) admin Cancel Save Changes" at bounding box center [207, 466] width 336 height 179
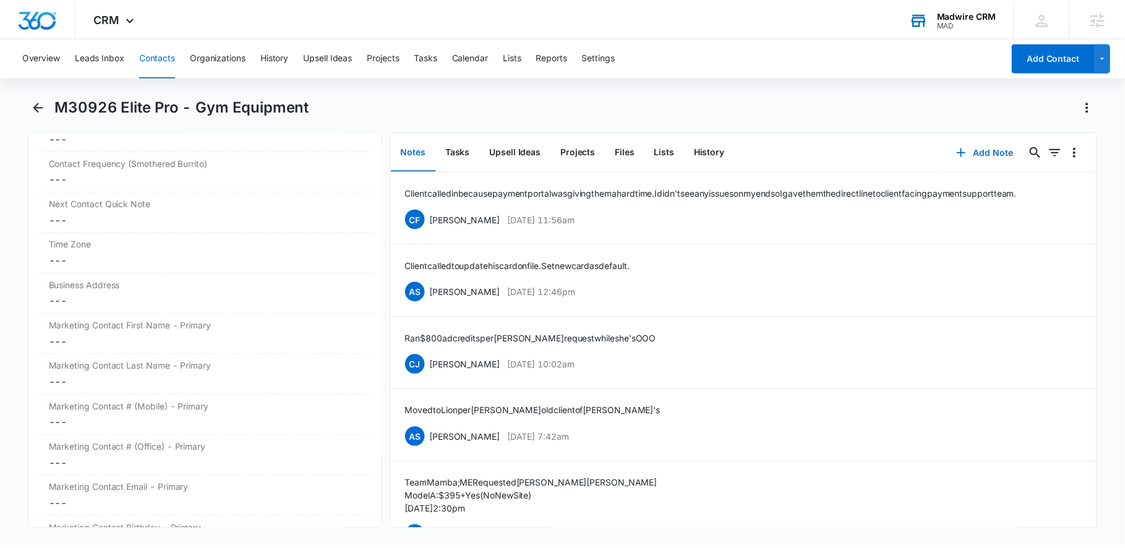
scroll to position [0, 0]
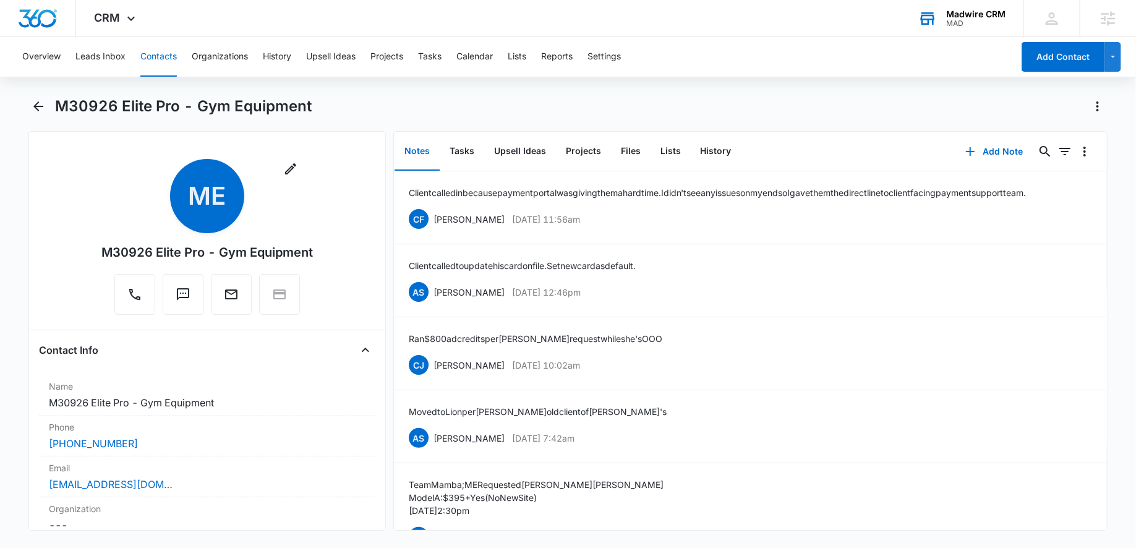
click at [980, 14] on div "Madwire CRM" at bounding box center [975, 14] width 59 height 10
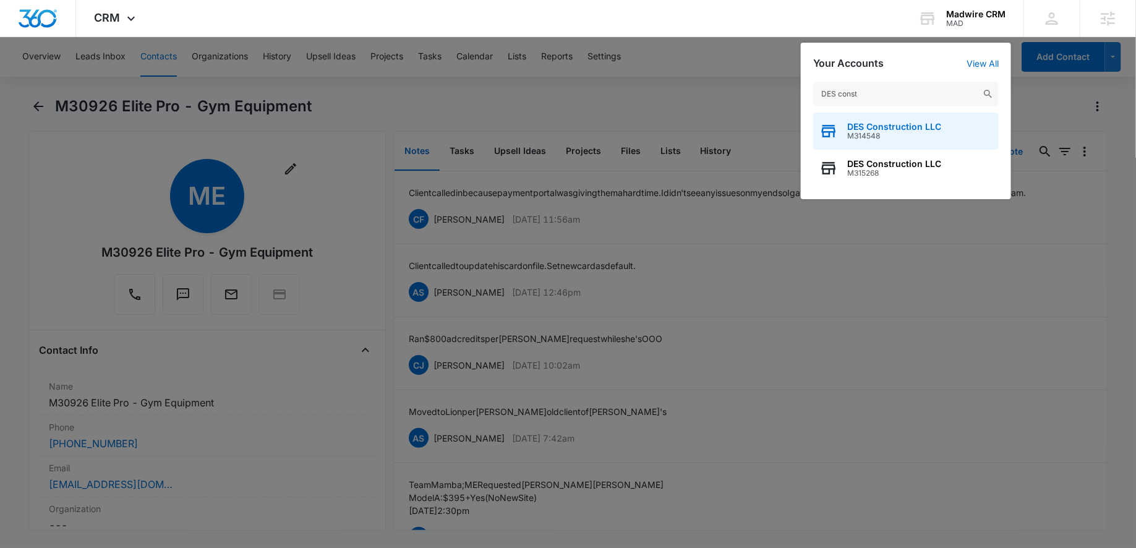
type input "DES const"
click at [888, 137] on span "M314548" at bounding box center [894, 136] width 94 height 9
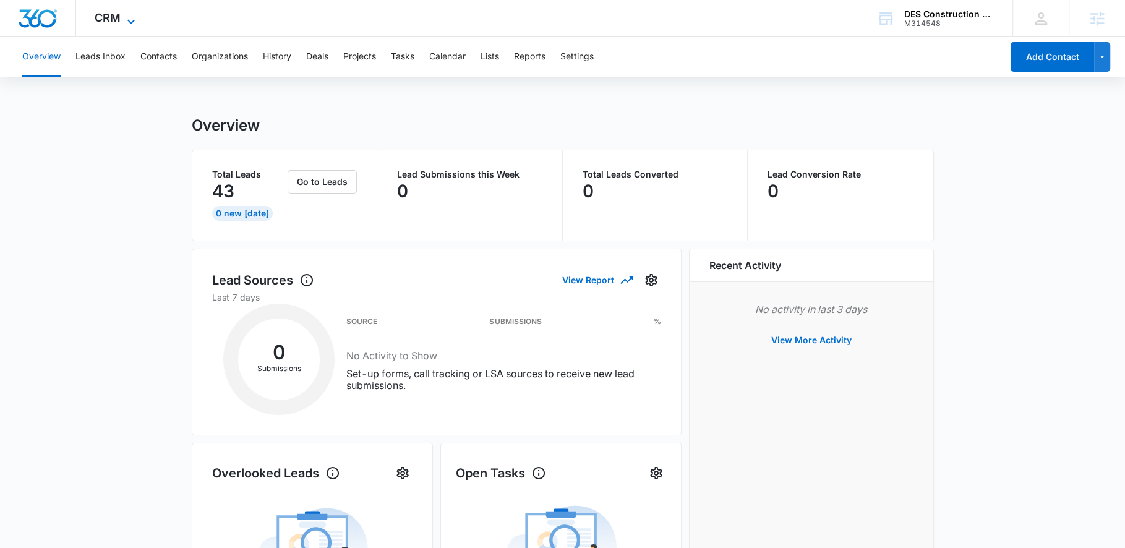
click at [124, 14] on icon at bounding box center [131, 21] width 15 height 15
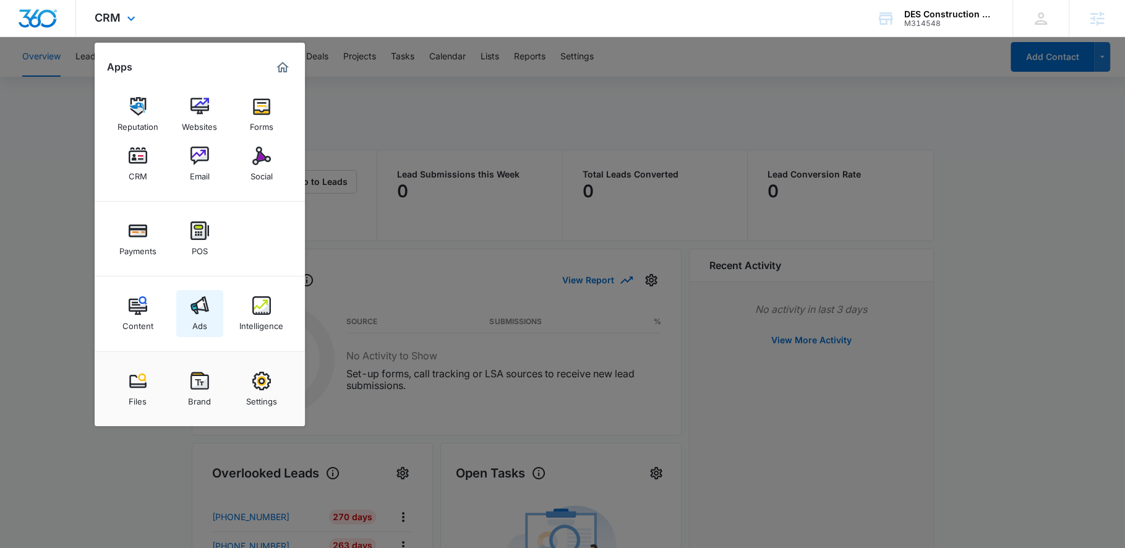
click at [203, 313] on img at bounding box center [199, 305] width 19 height 19
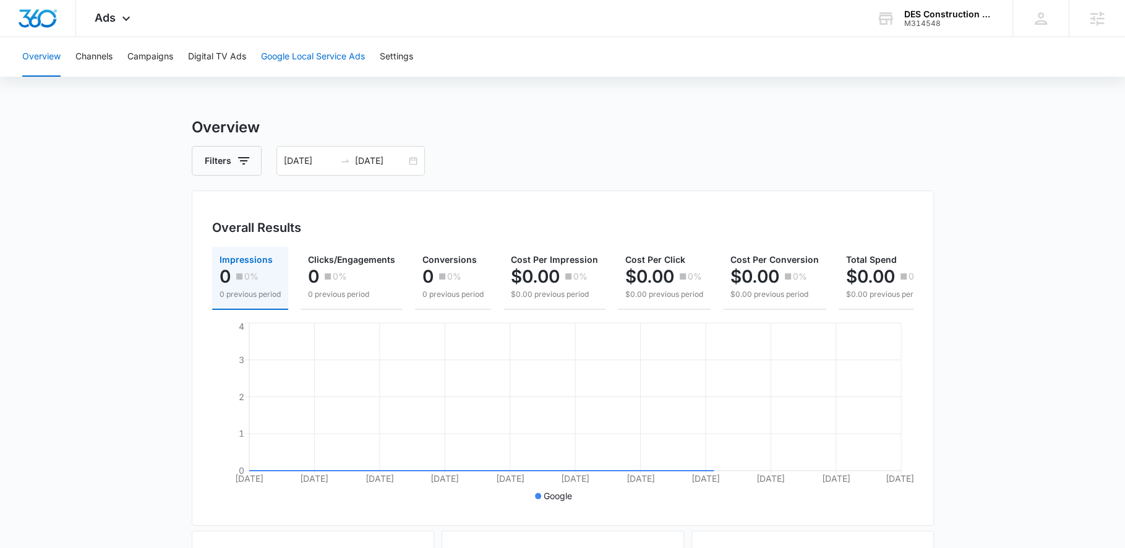
click at [297, 65] on button "Google Local Service Ads" at bounding box center [313, 57] width 104 height 40
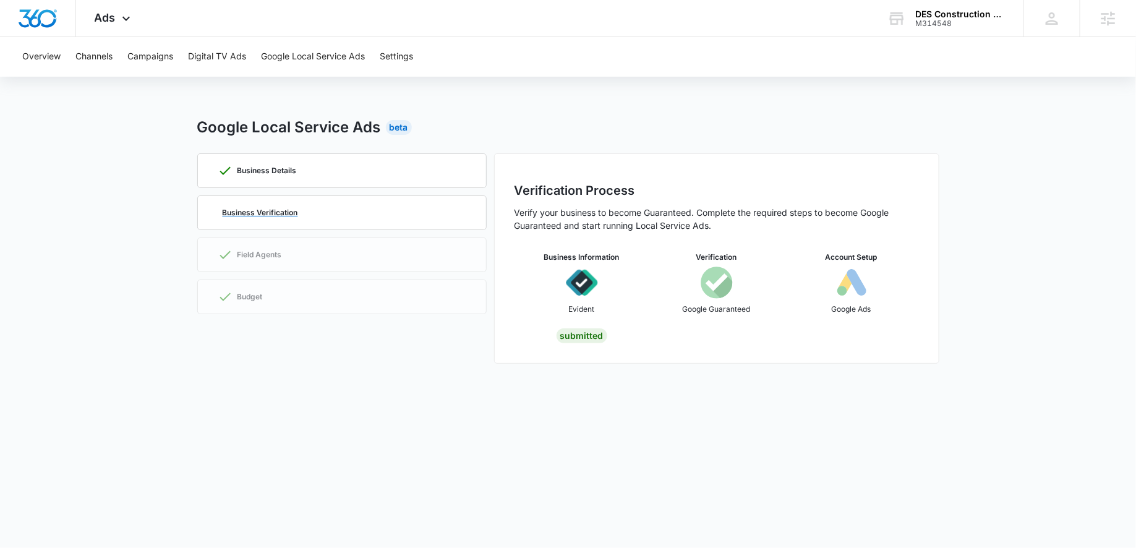
click at [275, 211] on p "Business Verification" at bounding box center [260, 212] width 75 height 7
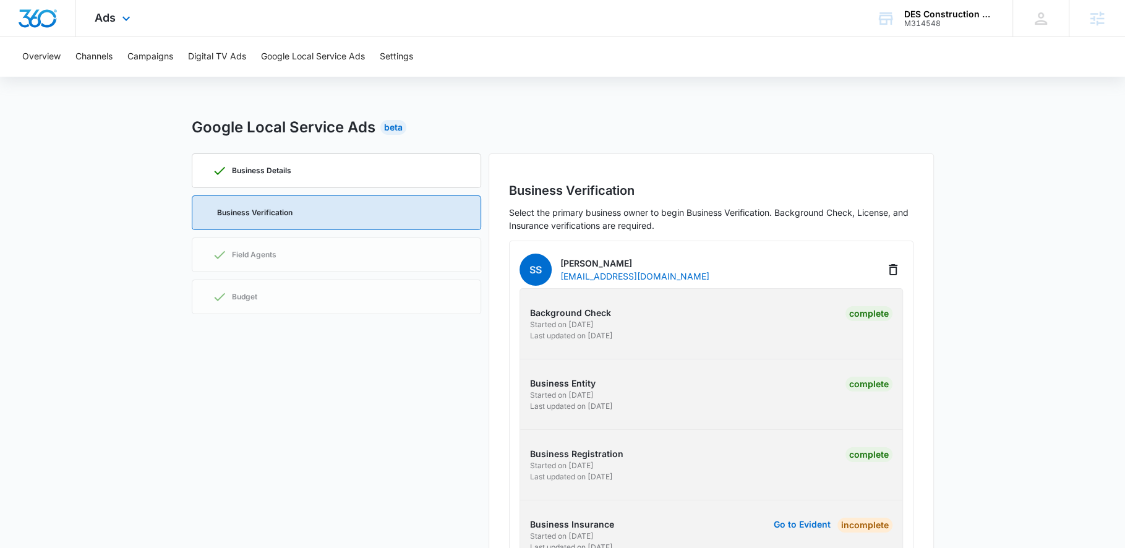
click at [135, 20] on div "Ads Apps Reputation Websites Forms CRM Email Social Payments POS Content Ads In…" at bounding box center [114, 18] width 76 height 36
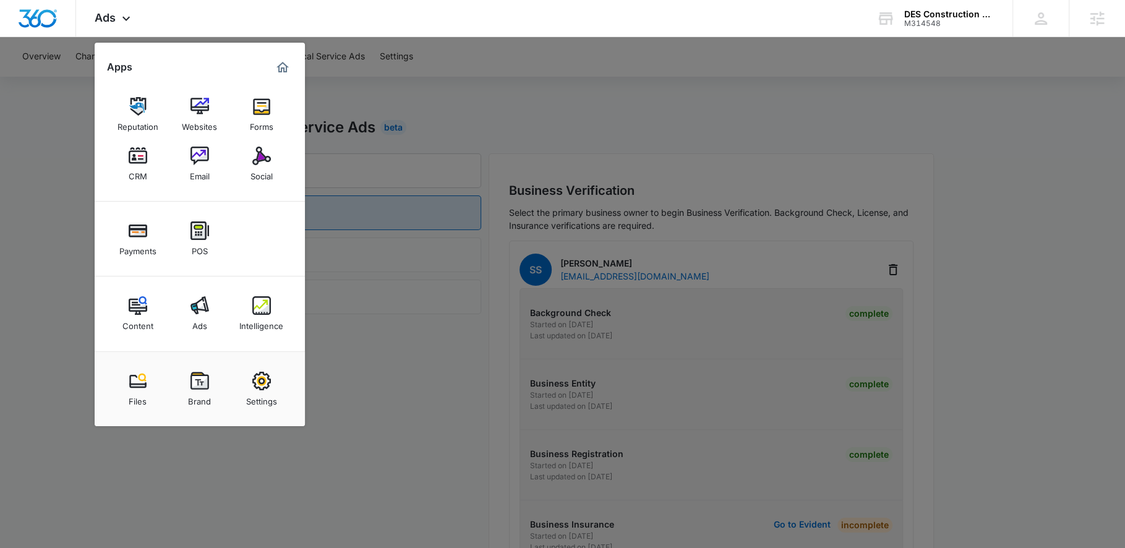
click at [67, 134] on div at bounding box center [562, 274] width 1125 height 548
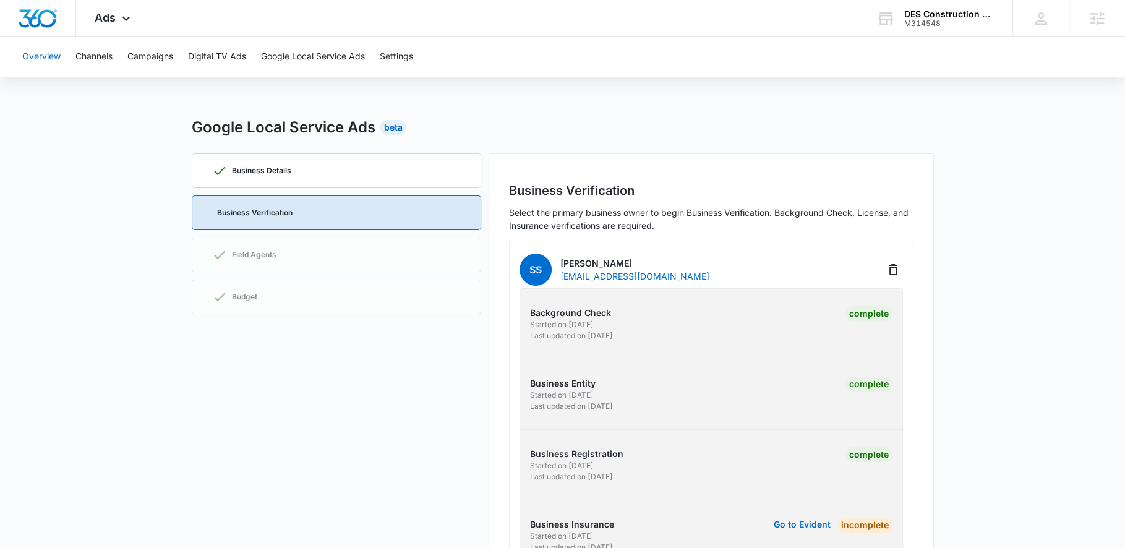
click at [43, 67] on button "Overview" at bounding box center [41, 57] width 38 height 40
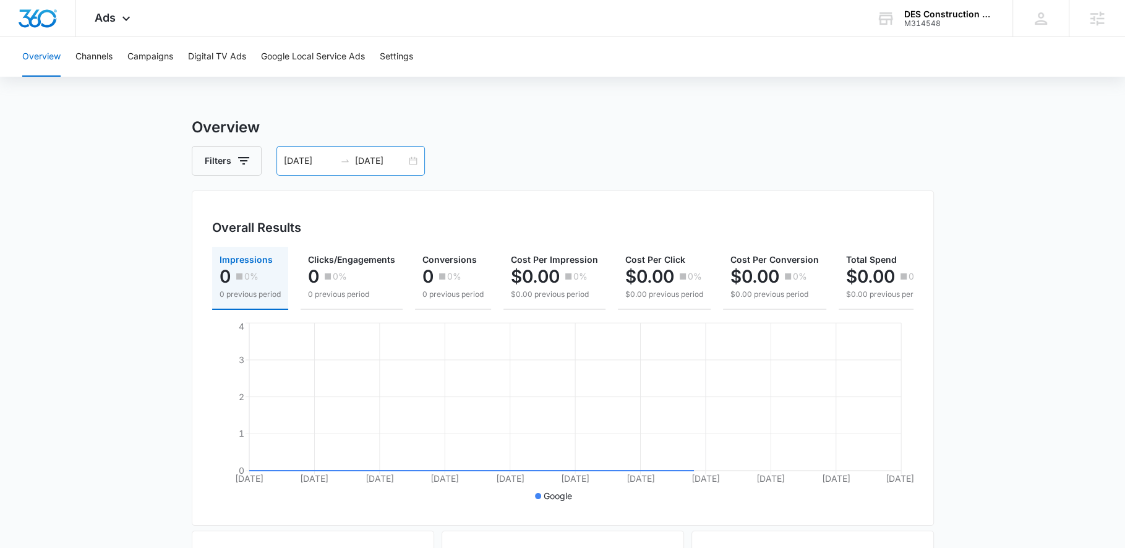
click at [414, 154] on div "[DATE] [DATE]" at bounding box center [350, 161] width 148 height 30
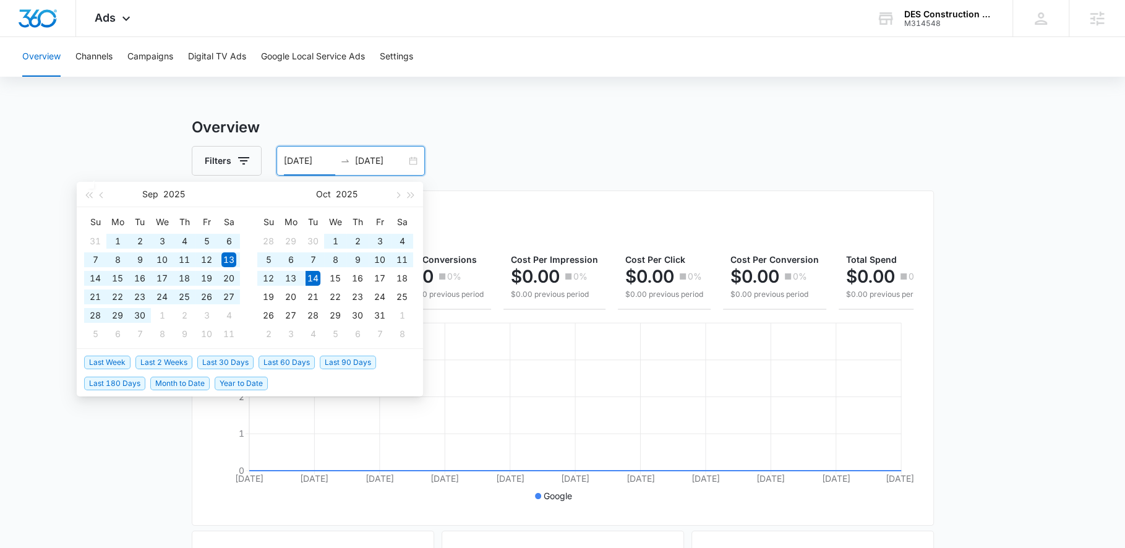
click at [248, 382] on span "Year to Date" at bounding box center [241, 384] width 53 height 14
type input "[DATE]"
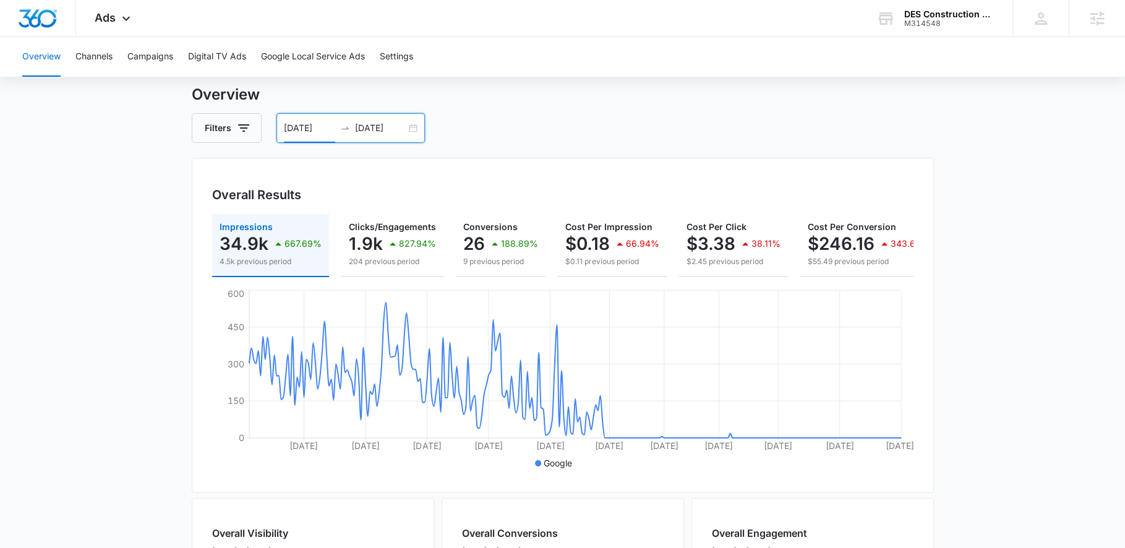
scroll to position [113, 0]
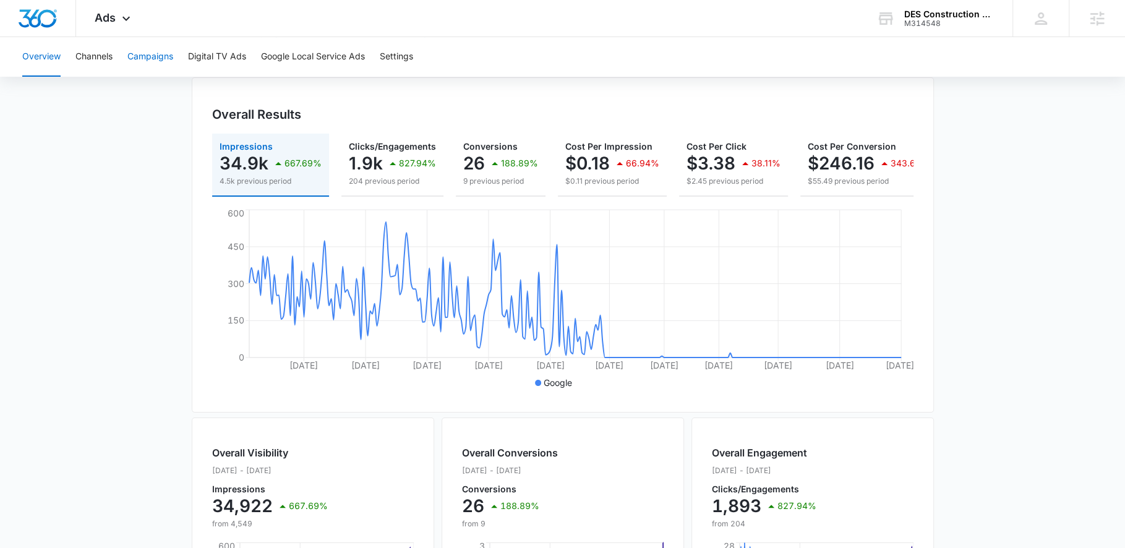
click at [150, 59] on button "Campaigns" at bounding box center [150, 57] width 46 height 40
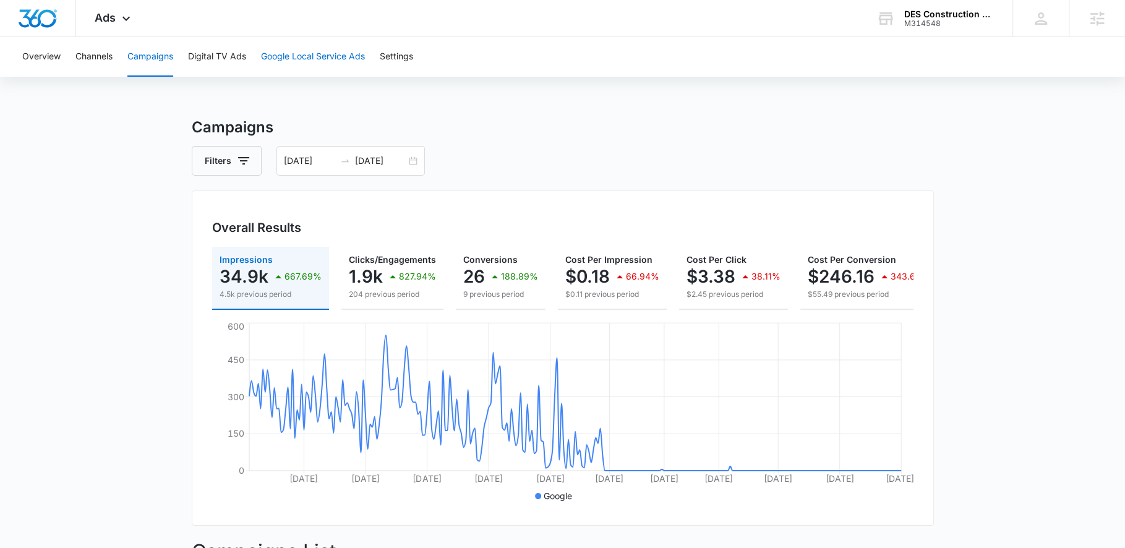
click at [281, 61] on button "Google Local Service Ads" at bounding box center [313, 57] width 104 height 40
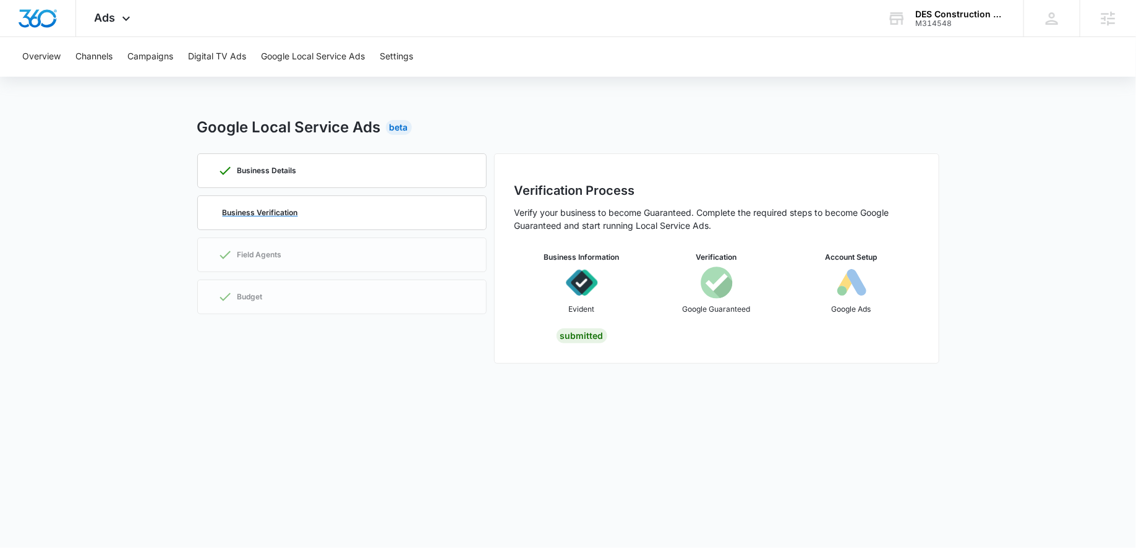
click at [273, 211] on p "Business Verification" at bounding box center [260, 212] width 75 height 7
